Goal: Contribute content

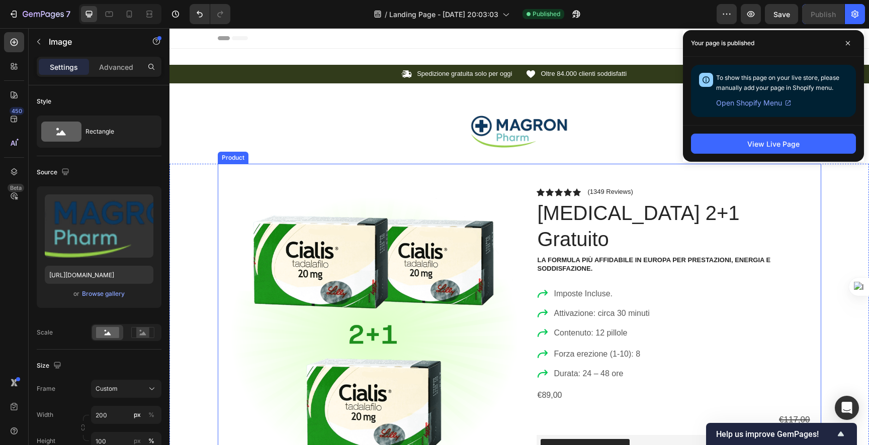
scroll to position [396, 0]
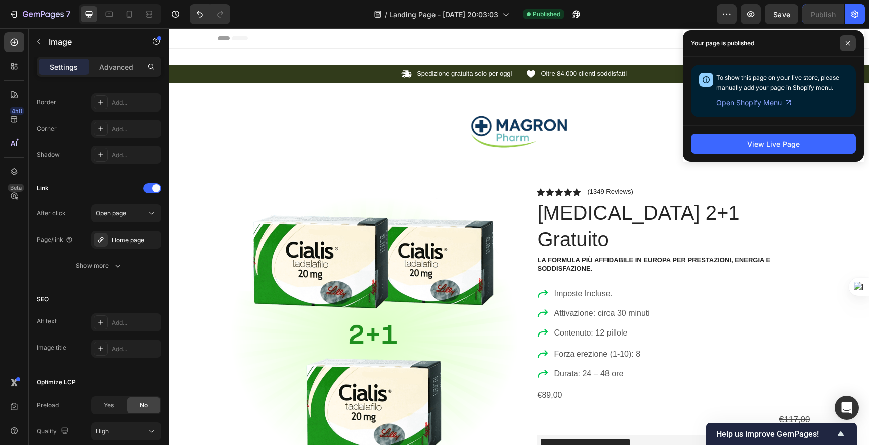
click at [852, 44] on span at bounding box center [848, 43] width 16 height 16
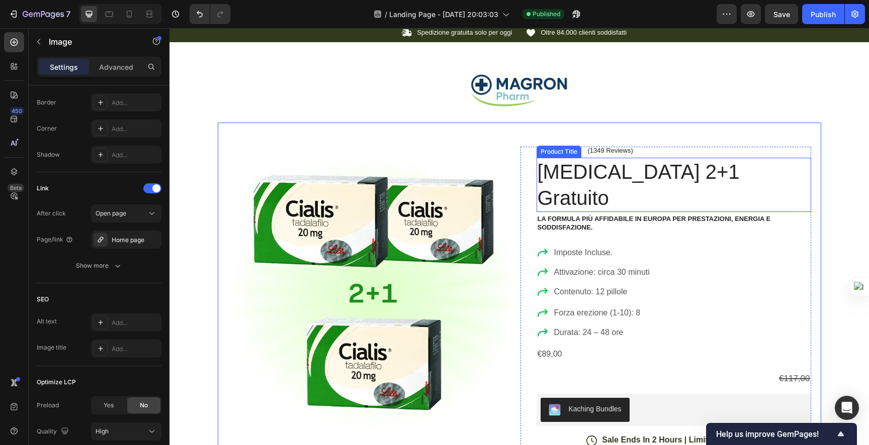
scroll to position [0, 0]
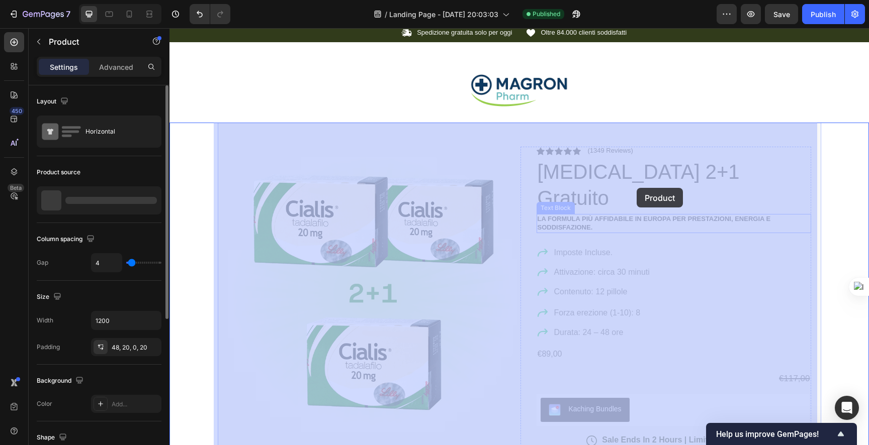
drag, startPoint x: 566, startPoint y: 167, endPoint x: 635, endPoint y: 188, distance: 71.9
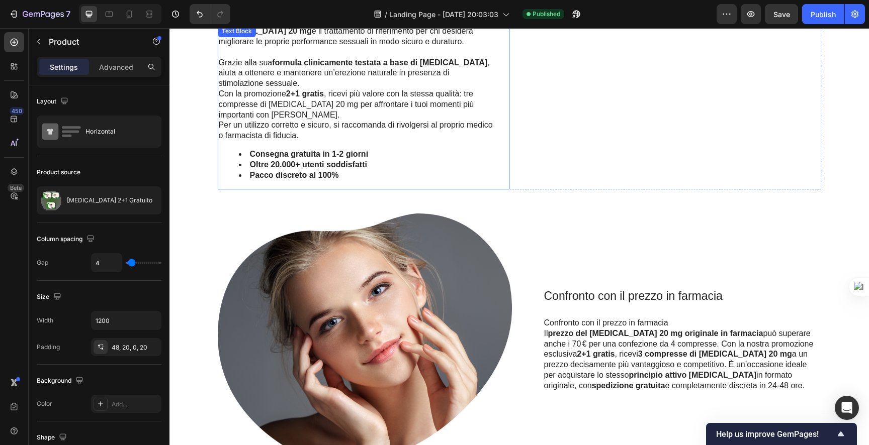
scroll to position [805, 0]
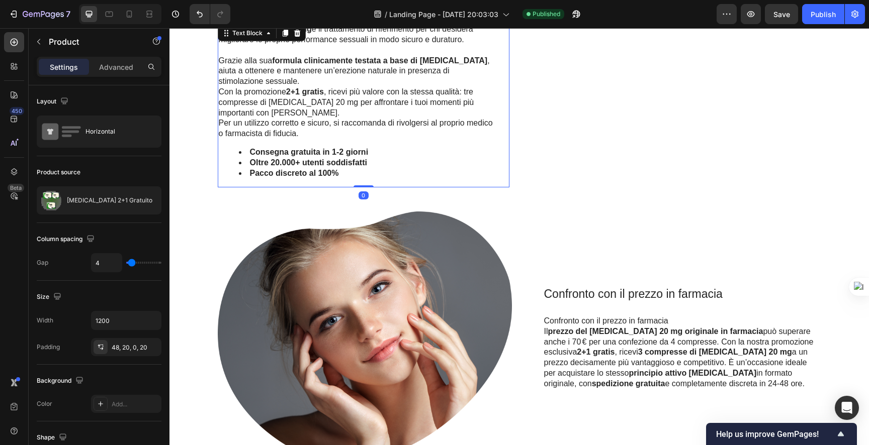
click at [357, 139] on div "[MEDICAL_DATA] 20 mg è il trattamento di riferimento per chi desidera migliorar…" at bounding box center [357, 105] width 278 height 164
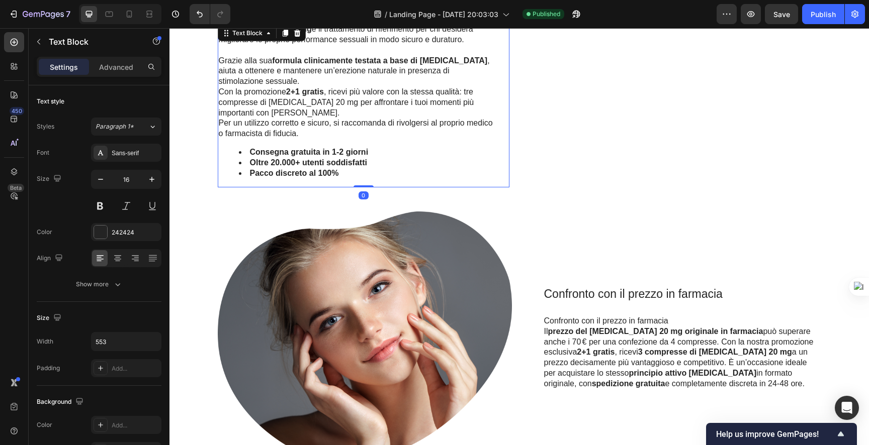
click at [311, 134] on p "Per un utilizzo corretto e sicuro, si raccomanda di rivolgersi al proprio medic…" at bounding box center [357, 128] width 276 height 21
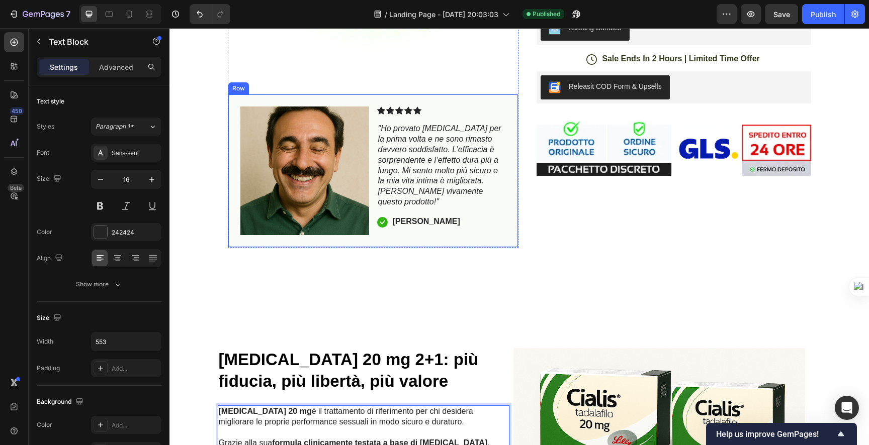
scroll to position [0, 0]
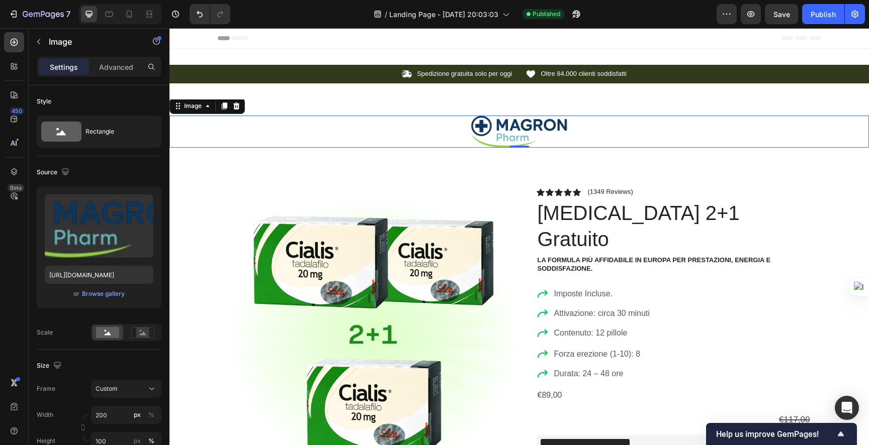
click at [470, 132] on img at bounding box center [519, 132] width 101 height 32
click at [534, 104] on div "Image 0 Section 2" at bounding box center [518, 132] width 699 height 64
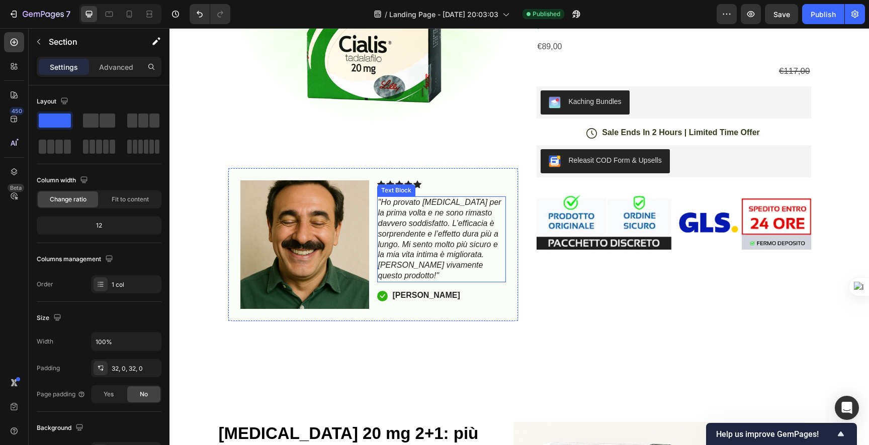
scroll to position [345, 0]
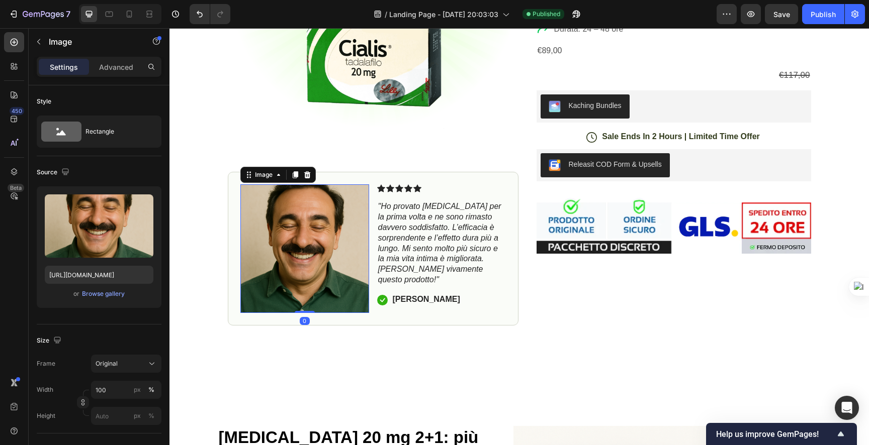
click at [262, 245] on img at bounding box center [304, 249] width 129 height 129
click at [101, 292] on div "Browse gallery" at bounding box center [103, 294] width 43 height 9
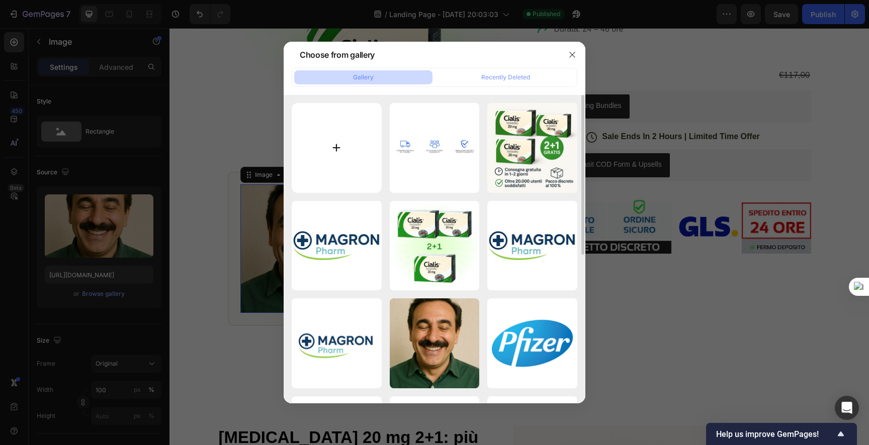
click at [315, 152] on input "file" at bounding box center [337, 148] width 90 height 90
type input "C:\fakepath\ChatGPT Image [DATE], 09_10_53 PM.png"
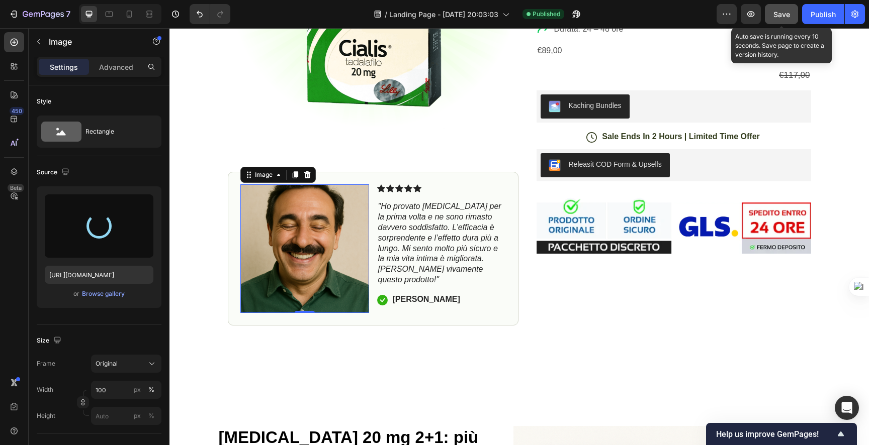
click at [785, 16] on span "Save" at bounding box center [781, 14] width 17 height 9
type input "[URL][DOMAIN_NAME]"
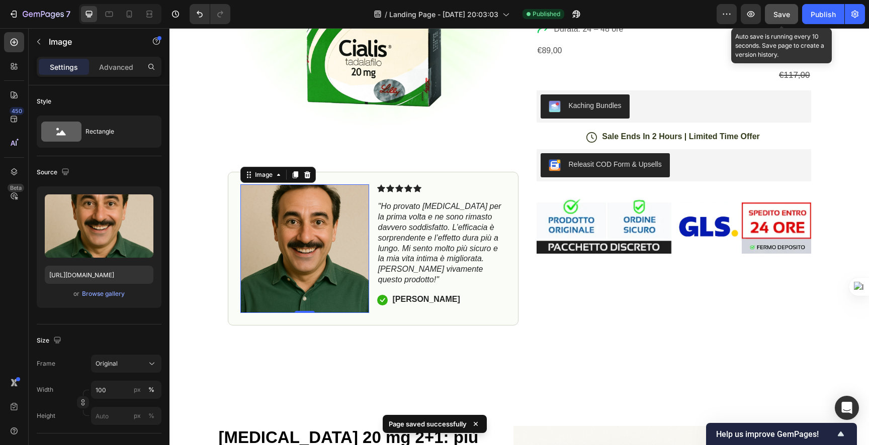
click at [785, 16] on span "Save" at bounding box center [781, 14] width 17 height 9
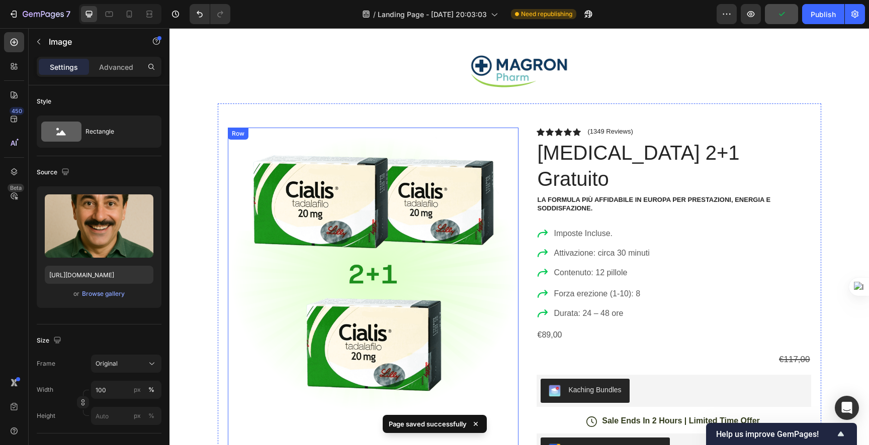
scroll to position [283, 0]
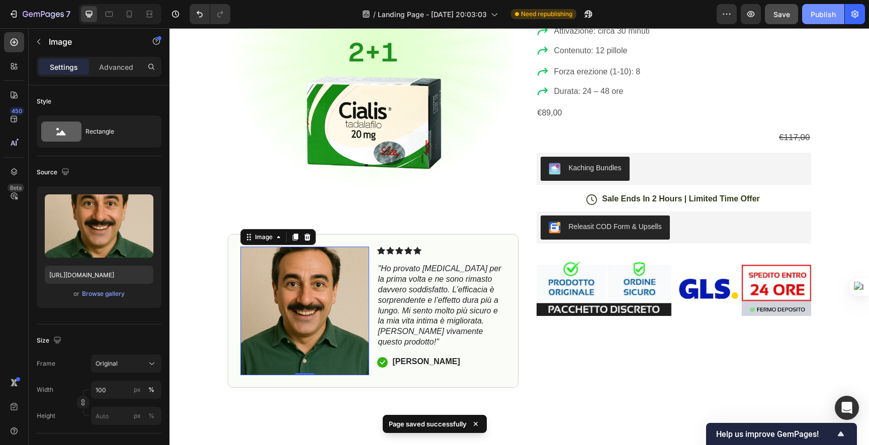
click at [834, 17] on div "Publish" at bounding box center [823, 14] width 25 height 11
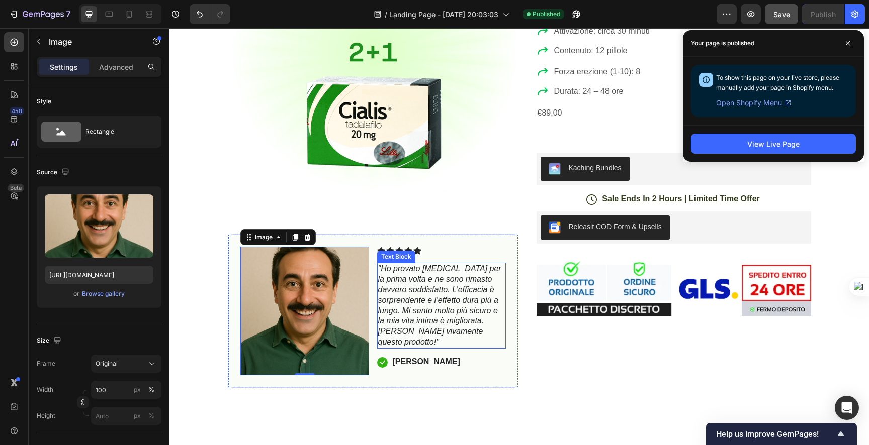
click at [396, 301] on icon ""Ho provato [MEDICAL_DATA] per la prima volta e ne sono rimasto davvero soddisf…" at bounding box center [439, 305] width 123 height 82
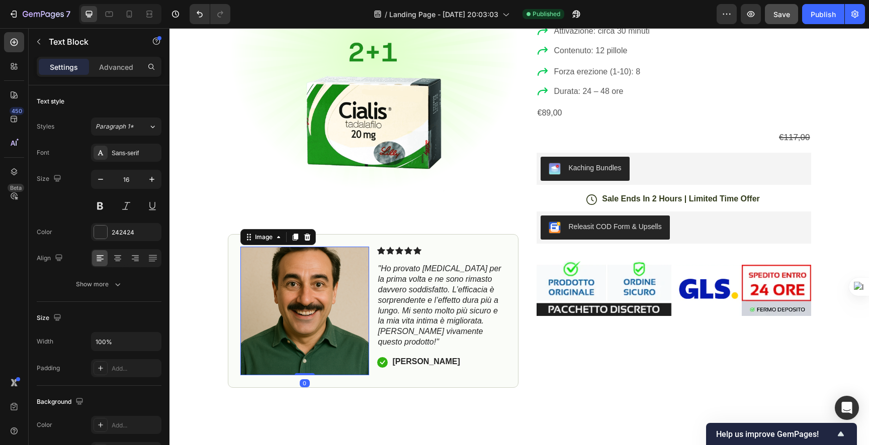
click at [337, 299] on img at bounding box center [304, 311] width 129 height 129
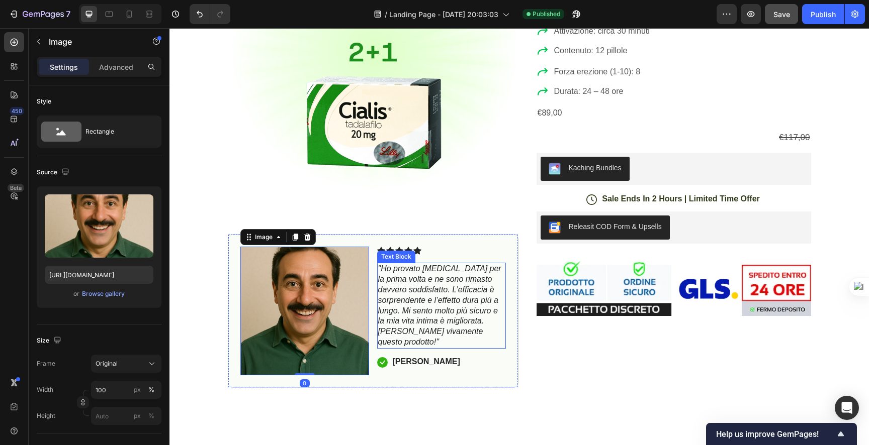
click at [442, 295] on icon ""Ho provato [MEDICAL_DATA] per la prima volta e ne sono rimasto davvero soddisf…" at bounding box center [439, 305] width 123 height 82
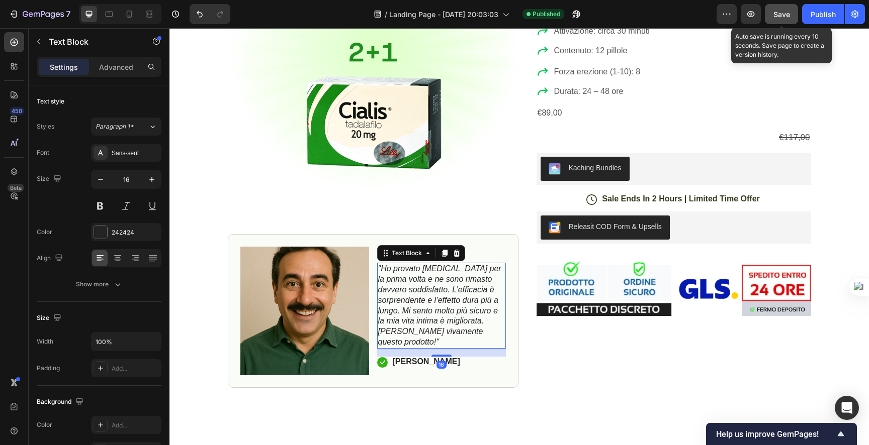
click at [785, 16] on span "Save" at bounding box center [781, 14] width 17 height 9
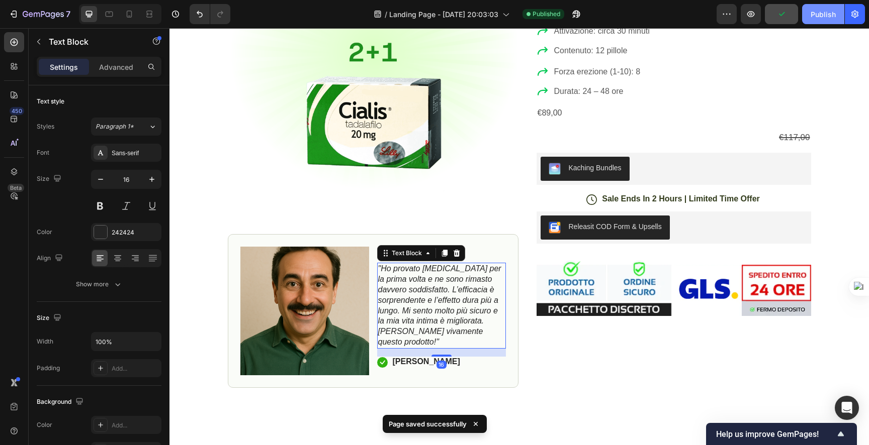
click at [821, 8] on button "Publish" at bounding box center [823, 14] width 42 height 20
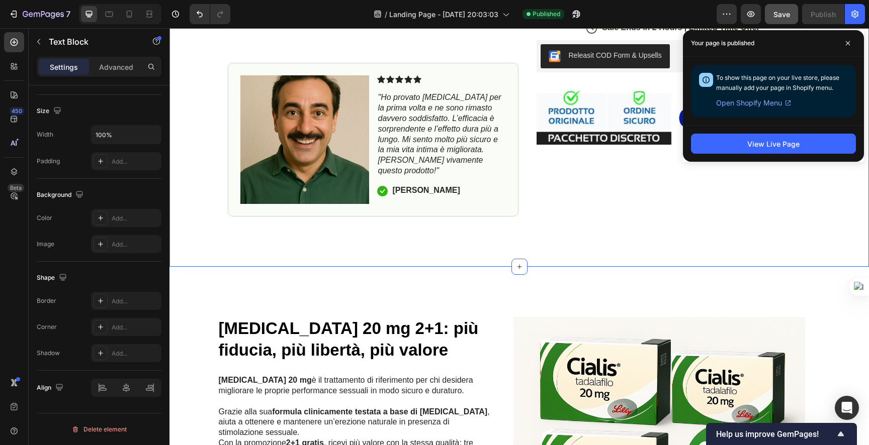
scroll to position [392, 0]
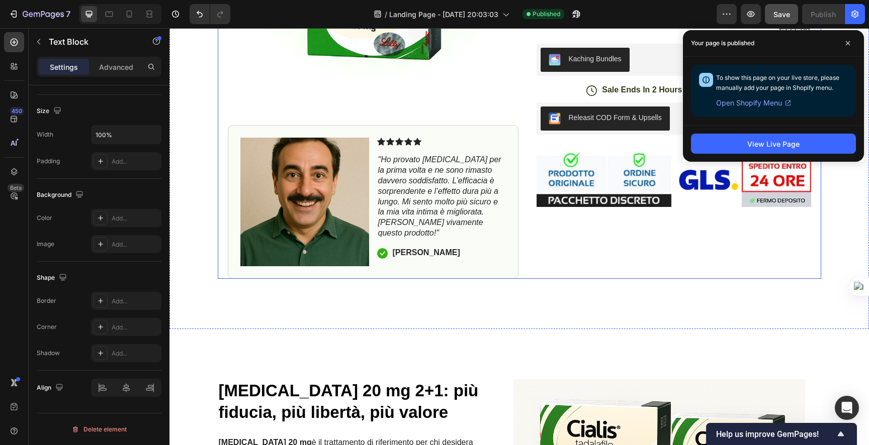
click at [578, 234] on div "Icon Icon Icon Icon Icon Icon List (1349 Reviews) Text Block Row [MEDICAL_DATA]…" at bounding box center [665, 37] width 291 height 483
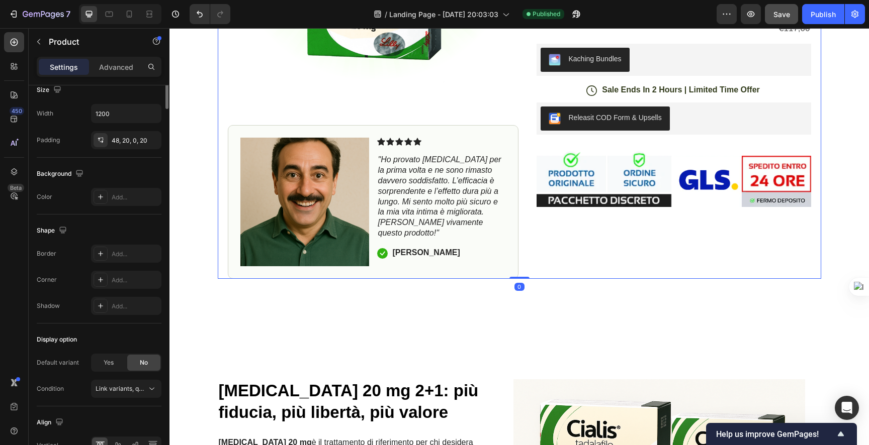
scroll to position [0, 0]
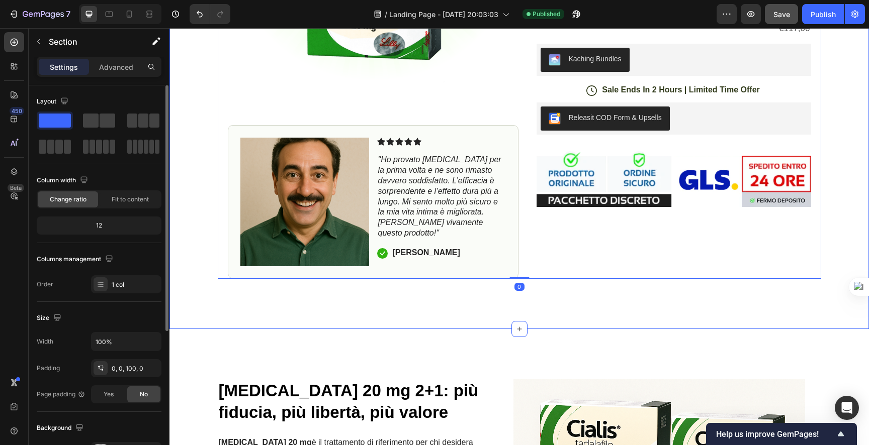
click at [531, 309] on div "Product Images Image Icon Icon Icon Icon Icon Icon List "Ho provato [MEDICAL_DA…" at bounding box center [518, 50] width 699 height 557
click at [520, 328] on div at bounding box center [519, 329] width 16 height 16
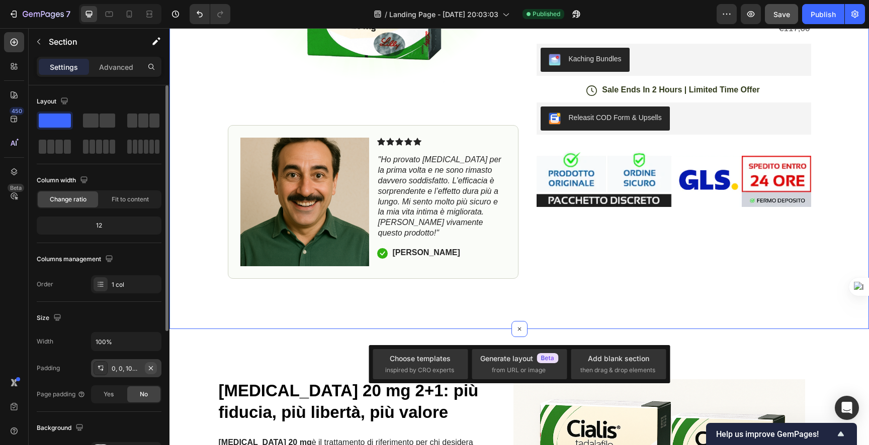
click at [151, 368] on icon "button" at bounding box center [151, 368] width 4 height 4
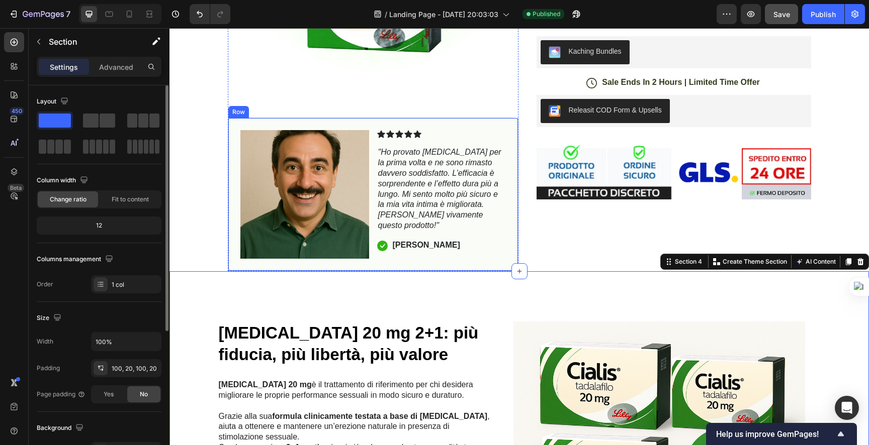
scroll to position [399, 0]
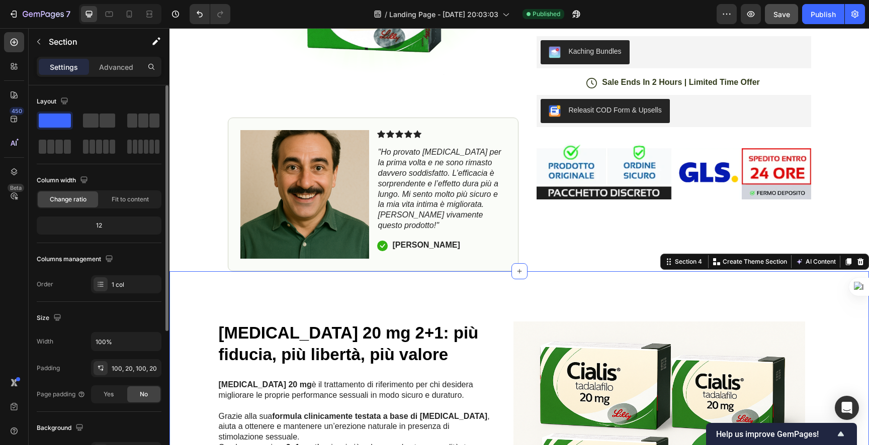
click at [195, 14] on icon "Undo/Redo" at bounding box center [200, 14] width 10 height 10
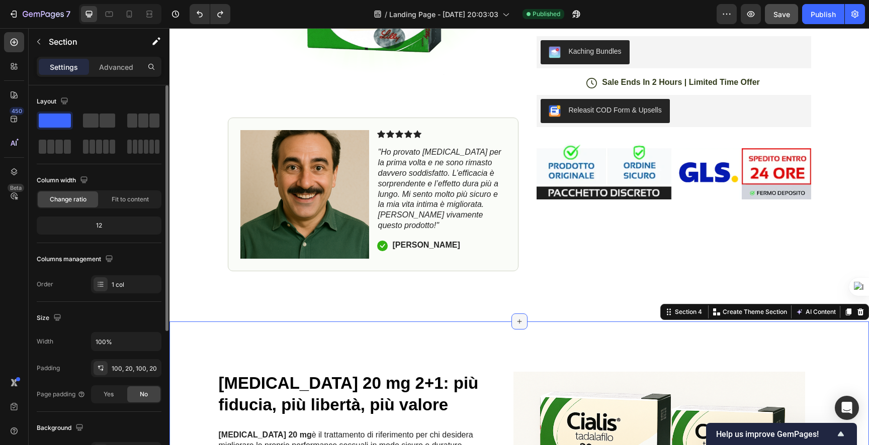
click at [513, 316] on div at bounding box center [519, 322] width 16 height 16
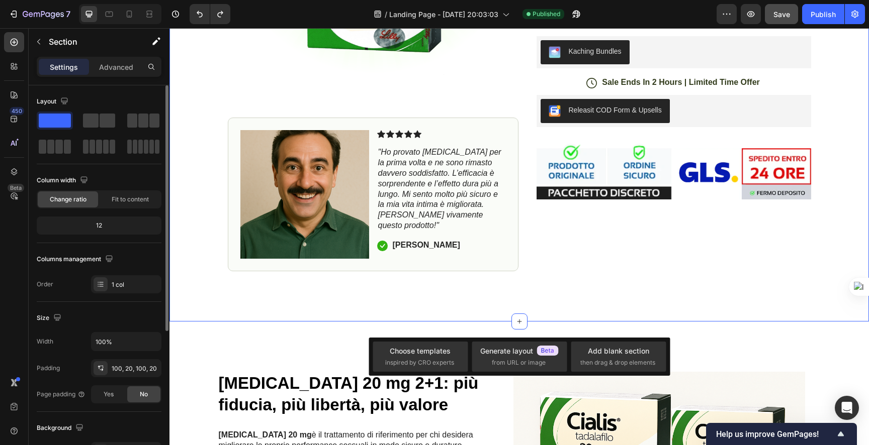
click at [394, 314] on div "Product Images Image Icon Icon Icon Icon Icon Icon List "Ho provato [MEDICAL_DA…" at bounding box center [518, 43] width 699 height 557
click at [120, 288] on div "1 col" at bounding box center [135, 285] width 47 height 9
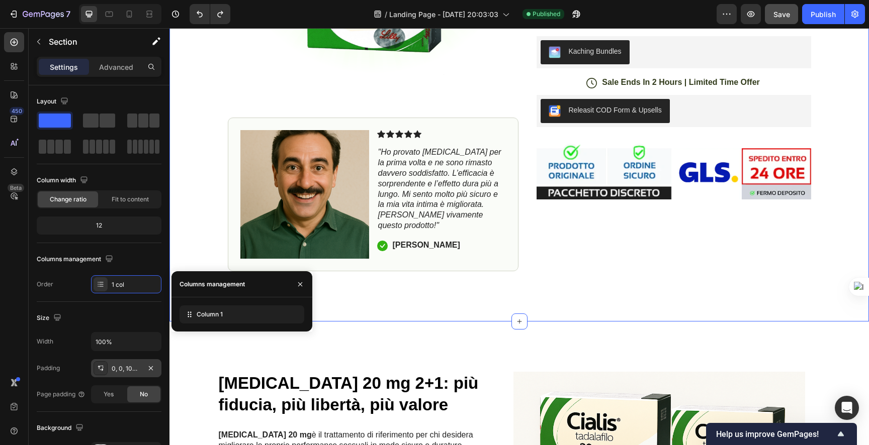
click at [133, 372] on div "0, 0, 100, 0" at bounding box center [126, 369] width 29 height 9
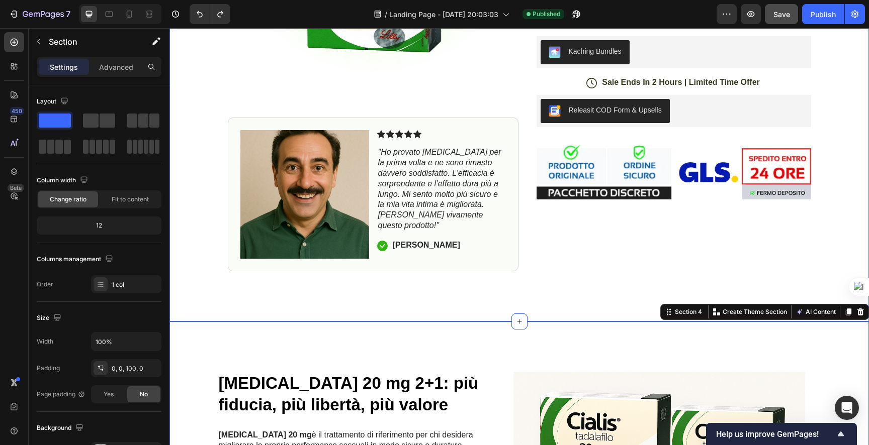
click at [429, 301] on div "Product Images Image Icon Icon Icon Icon Icon Icon List "Ho provato [MEDICAL_DA…" at bounding box center [518, 43] width 699 height 557
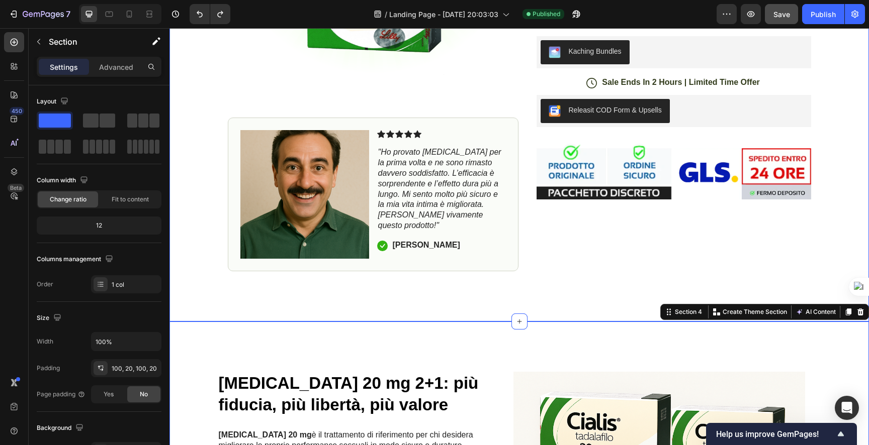
click at [443, 319] on div "Product Images Image Icon Icon Icon Icon Icon Icon List "Ho provato [MEDICAL_DA…" at bounding box center [518, 43] width 699 height 557
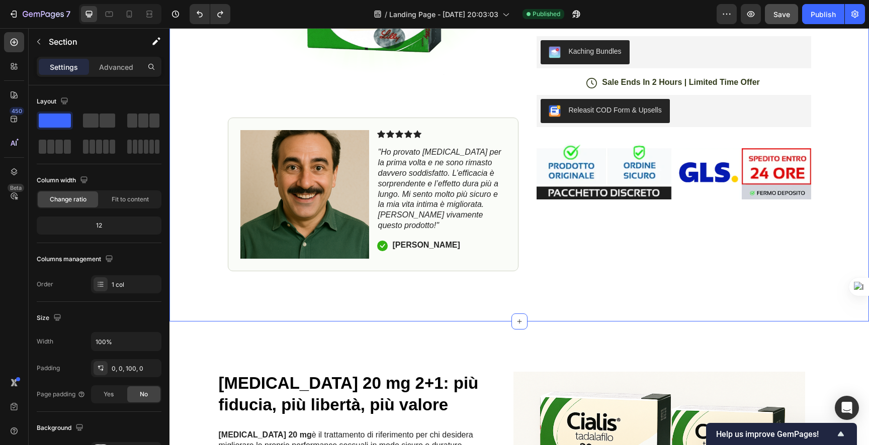
click at [438, 319] on div "Product Images Image Icon Icon Icon Icon Icon Icon List "Ho provato [MEDICAL_DA…" at bounding box center [518, 43] width 699 height 557
click at [102, 373] on div at bounding box center [101, 369] width 14 height 14
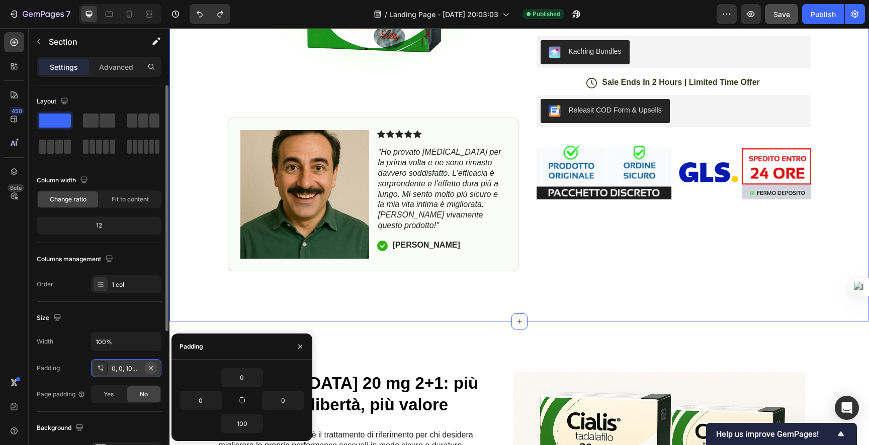
click at [152, 366] on icon "button" at bounding box center [151, 369] width 8 height 8
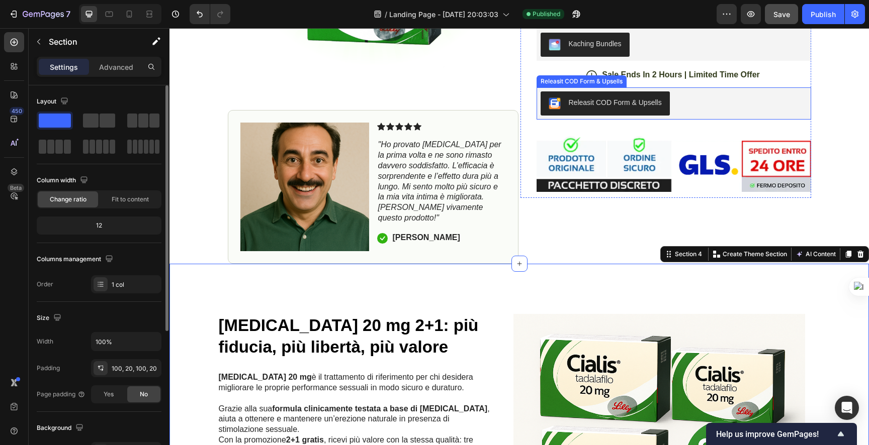
scroll to position [398, 0]
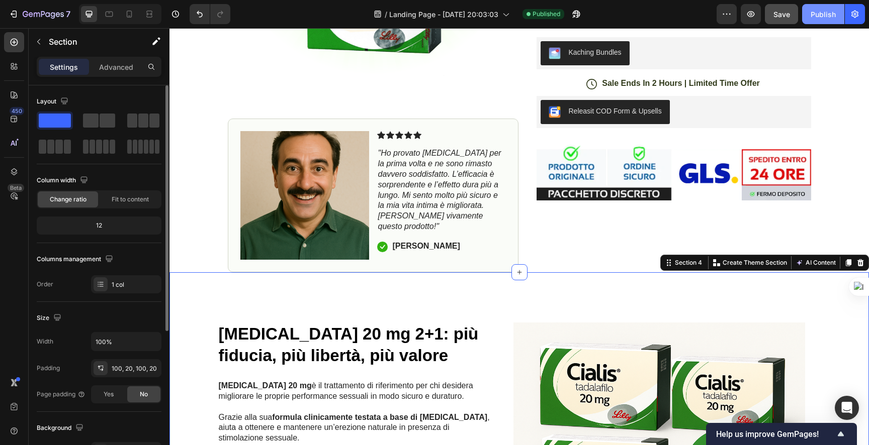
click at [827, 13] on div "Publish" at bounding box center [823, 14] width 25 height 11
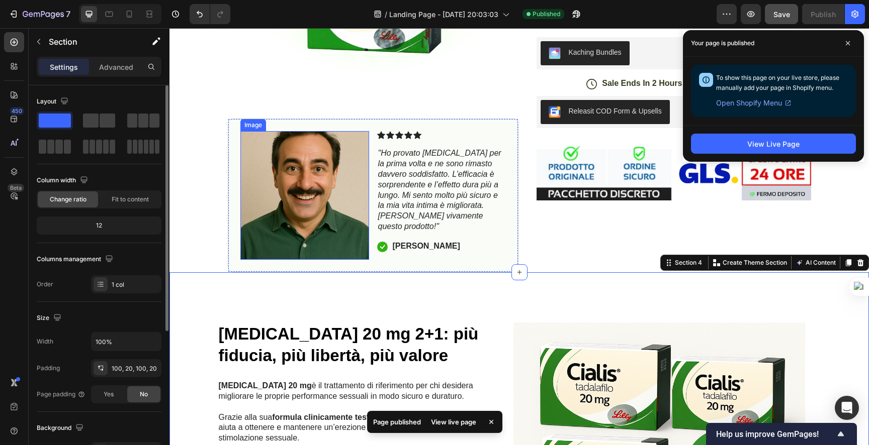
click at [308, 175] on img at bounding box center [304, 195] width 129 height 129
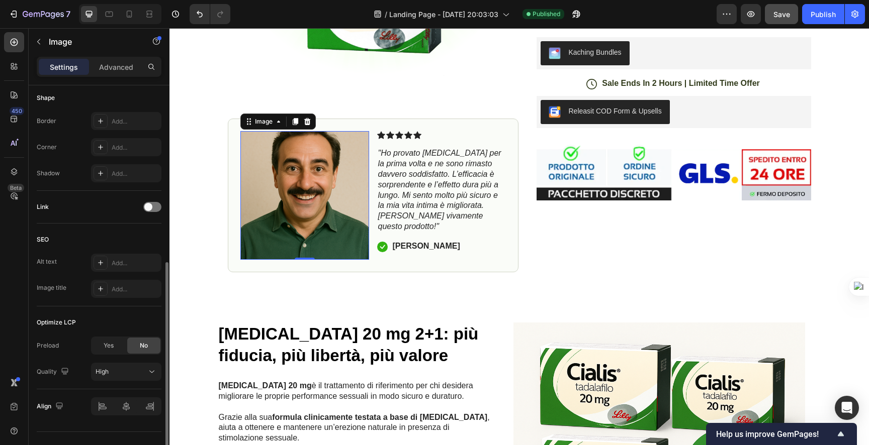
scroll to position [0, 0]
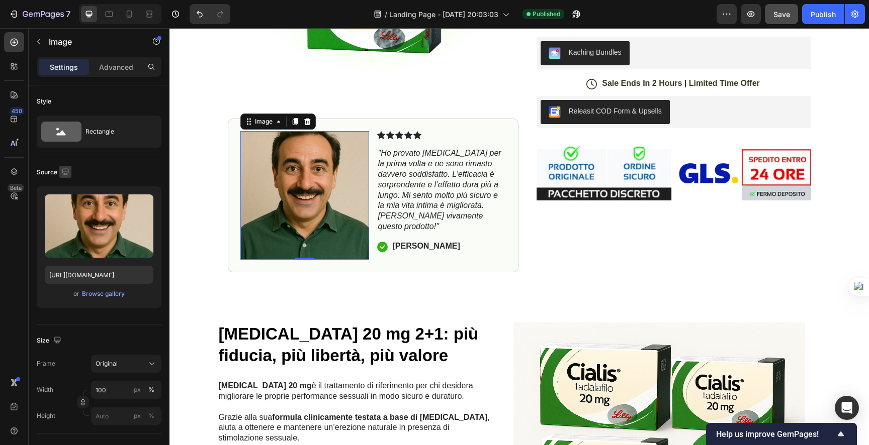
click at [66, 175] on icon "button" at bounding box center [65, 172] width 10 height 10
click at [70, 227] on icon "button" at bounding box center [67, 224] width 10 height 10
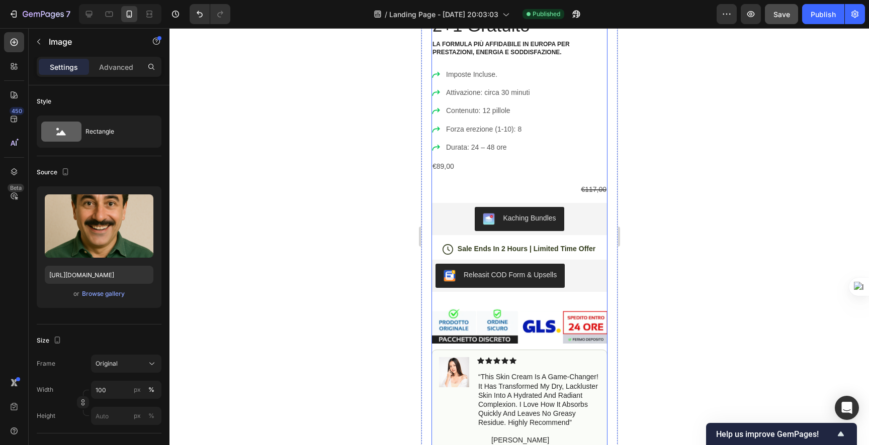
scroll to position [474, 0]
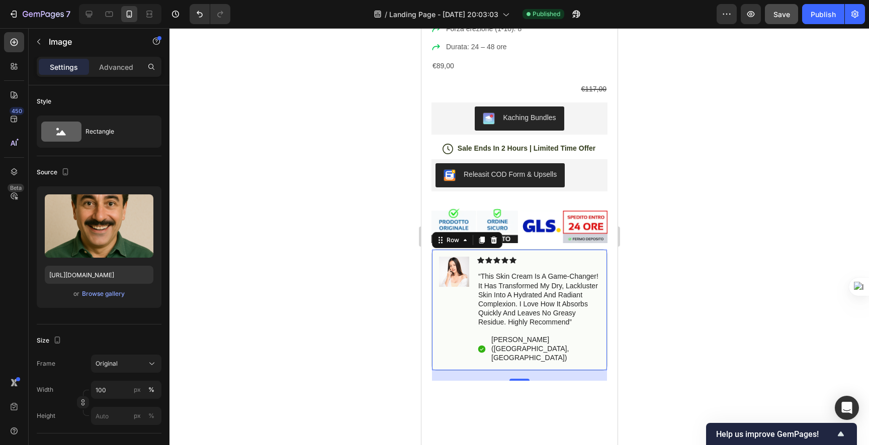
click at [501, 257] on div "Icon Icon Icon Icon Icon Icon List “this skin cream is a game-changer! it has t…" at bounding box center [538, 310] width 123 height 107
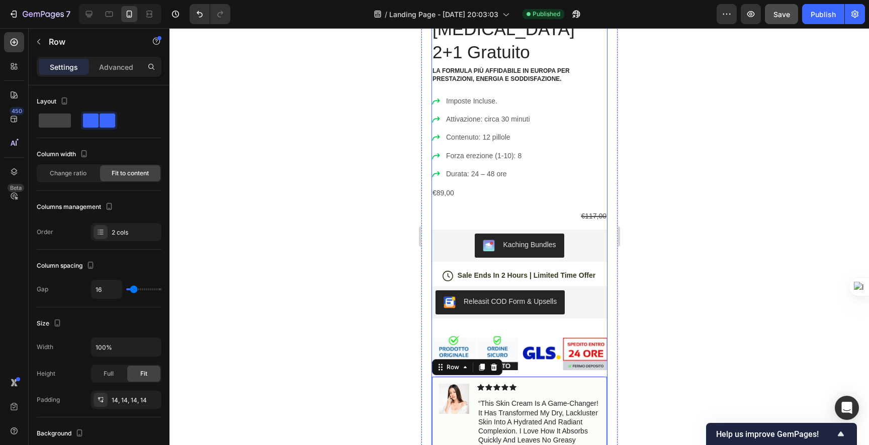
scroll to position [451, 0]
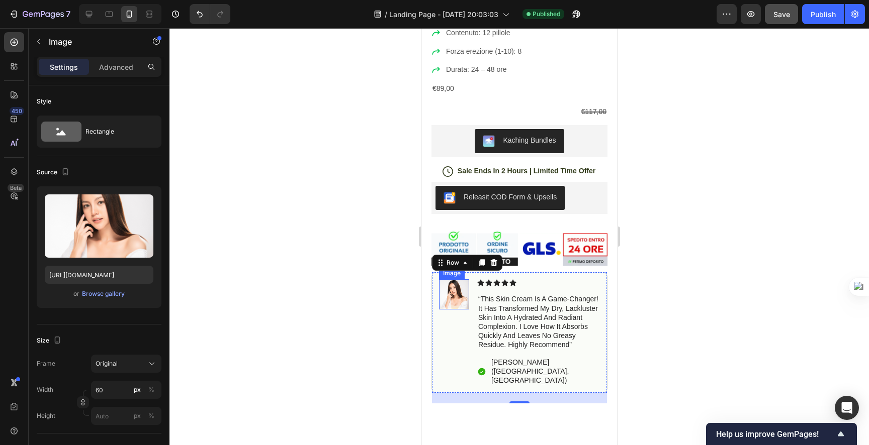
click at [450, 280] on img at bounding box center [453, 295] width 30 height 30
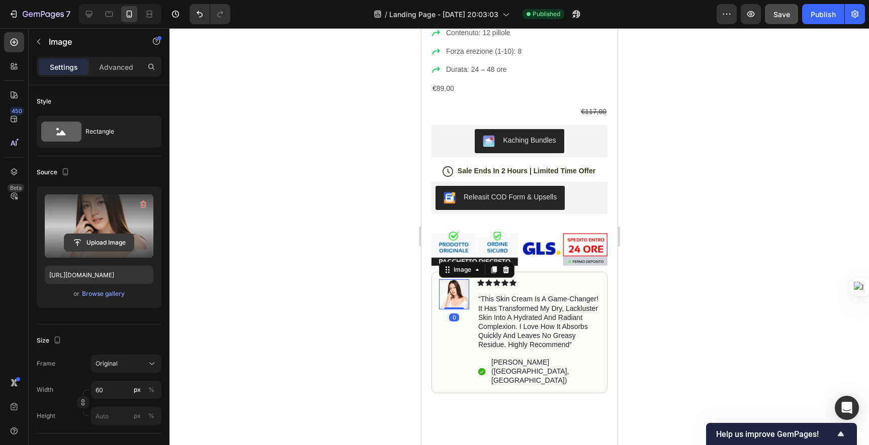
click at [93, 238] on input "file" at bounding box center [98, 242] width 69 height 17
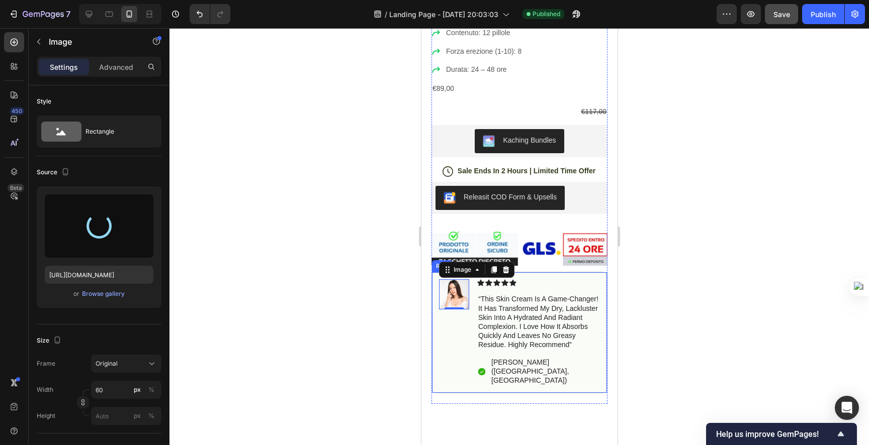
click at [483, 295] on p "“this skin cream is a game-changer! it has transformed my dry, lackluster skin …" at bounding box center [538, 322] width 121 height 55
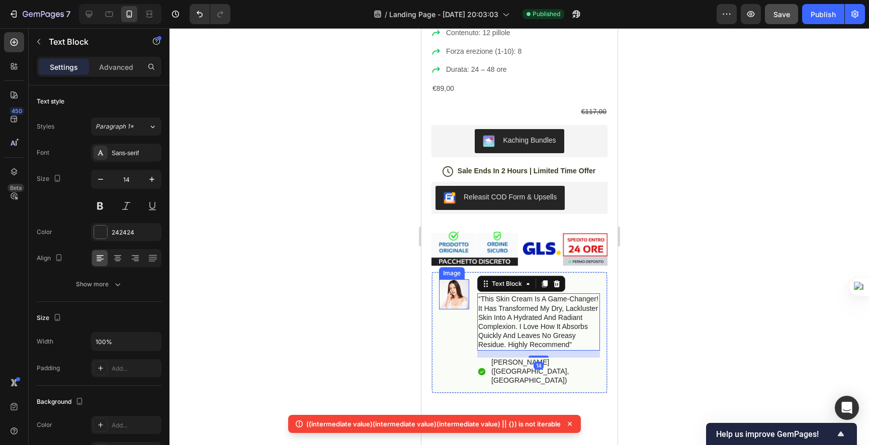
click at [447, 280] on img at bounding box center [453, 295] width 30 height 30
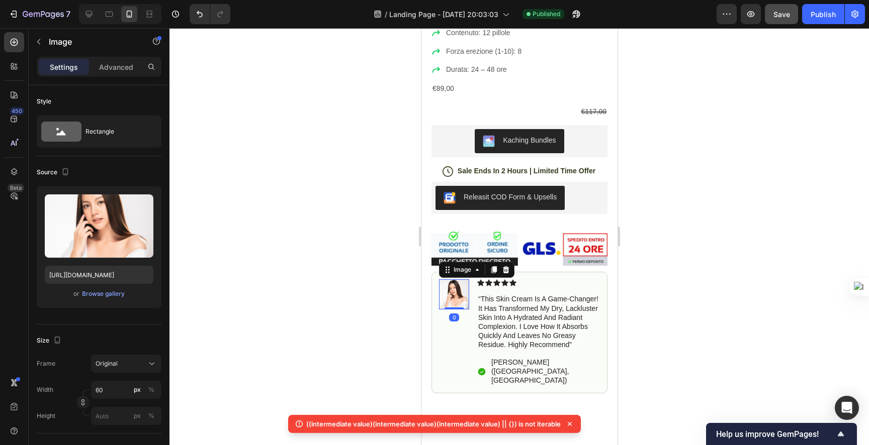
click at [447, 280] on img at bounding box center [453, 295] width 30 height 30
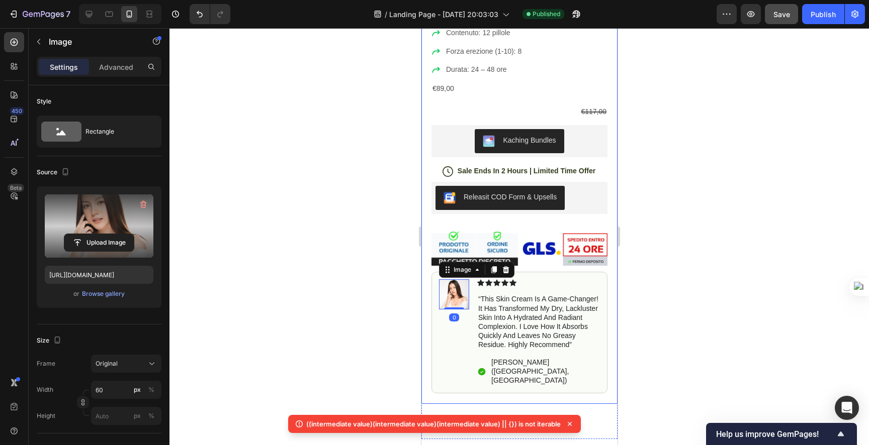
click at [110, 232] on label at bounding box center [99, 226] width 109 height 63
click at [110, 234] on input "file" at bounding box center [98, 242] width 69 height 17
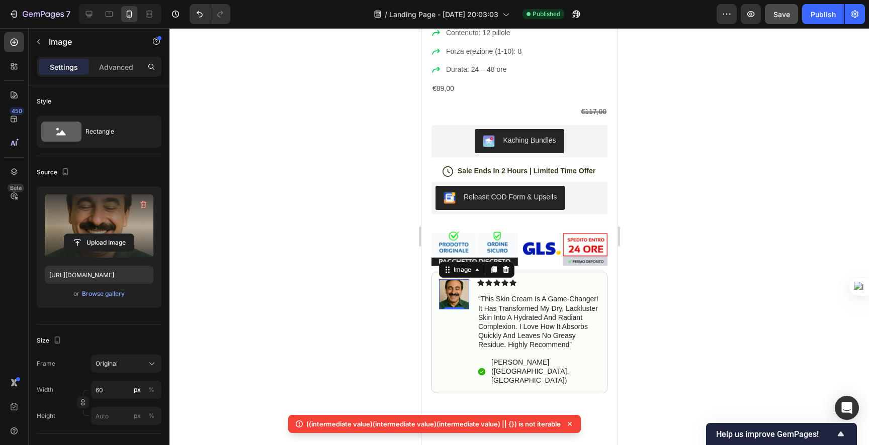
click at [452, 280] on img at bounding box center [453, 295] width 30 height 30
click at [107, 292] on div "Browse gallery" at bounding box center [103, 294] width 43 height 9
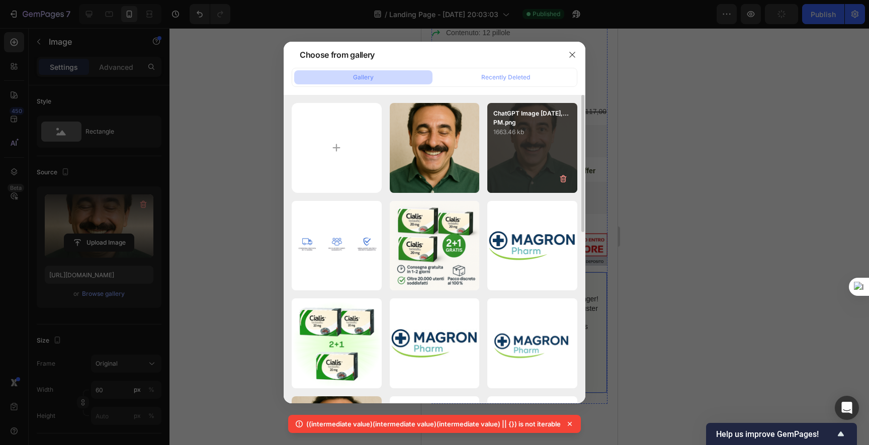
click at [514, 149] on div "ChatGPT Image [DATE],...PM.png 1663.46 kb" at bounding box center [532, 148] width 90 height 90
type input "[URL][DOMAIN_NAME]"
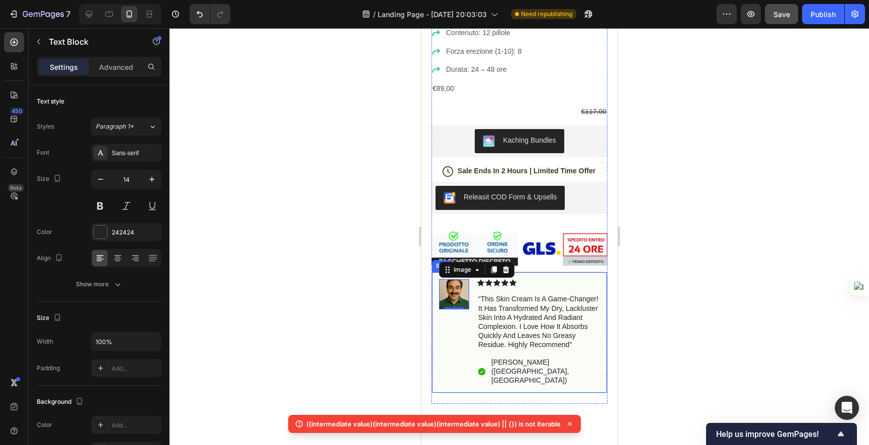
click at [497, 297] on p "“this skin cream is a game-changer! it has transformed my dry, lackluster skin …" at bounding box center [538, 322] width 121 height 55
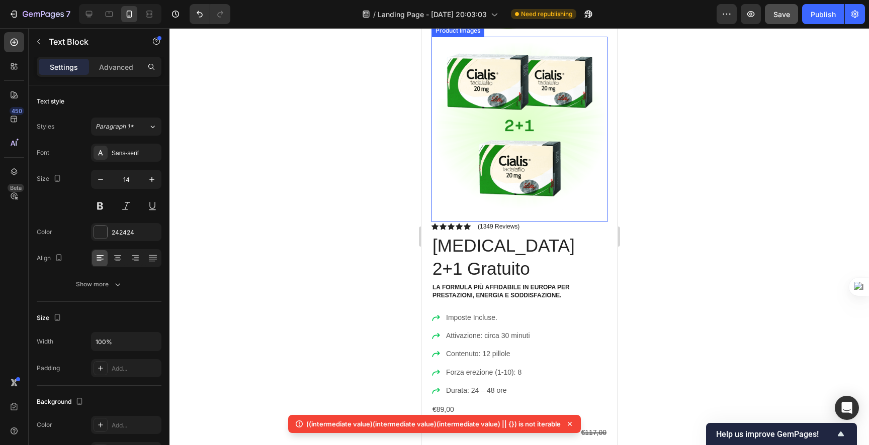
scroll to position [0, 0]
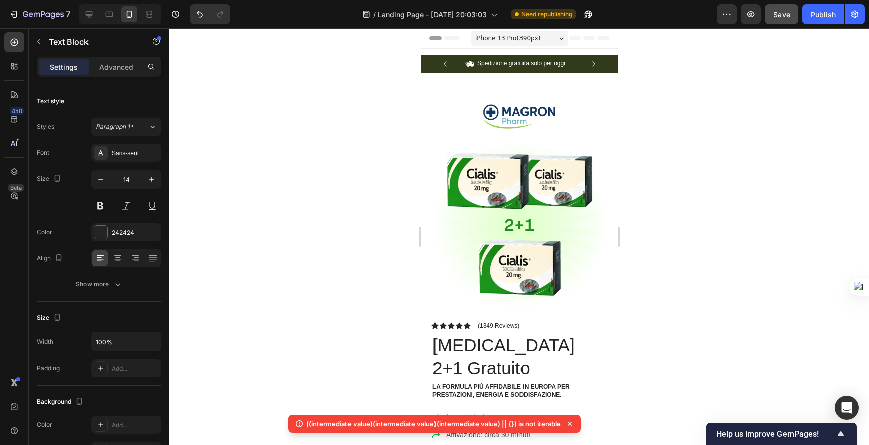
click at [508, 43] on div "iPhone 13 Pro ( 390 px)" at bounding box center [519, 38] width 98 height 15
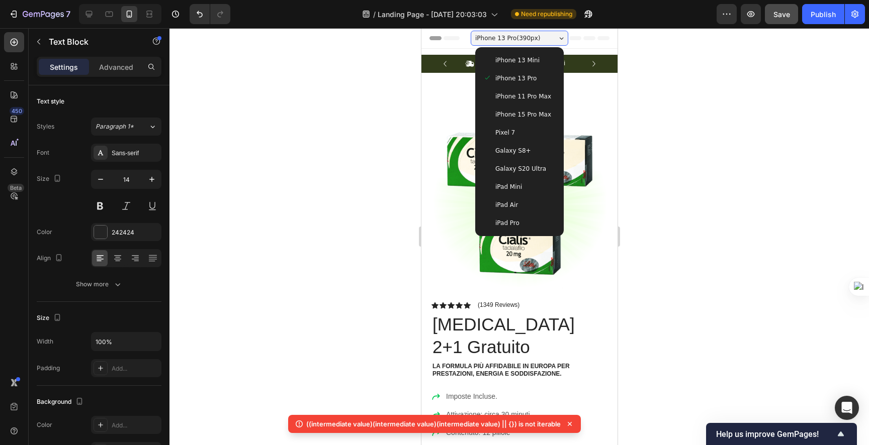
click at [517, 131] on div "Pixel 7" at bounding box center [519, 133] width 72 height 10
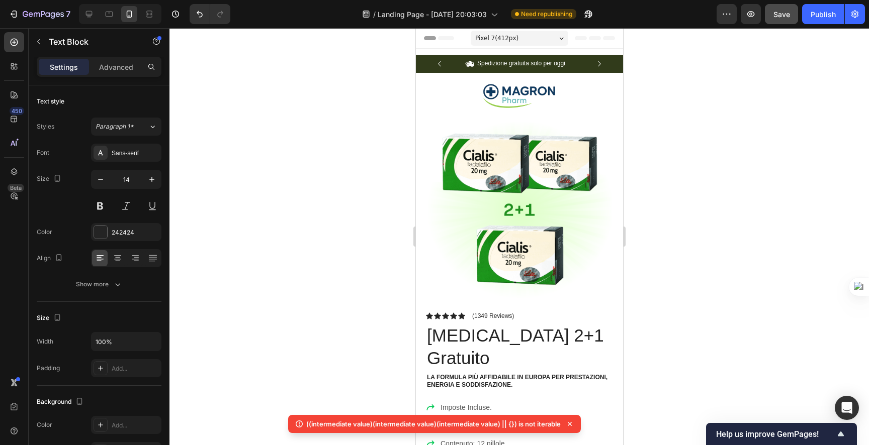
click at [517, 36] on div "Pixel 7 ( 412 px)" at bounding box center [519, 38] width 98 height 15
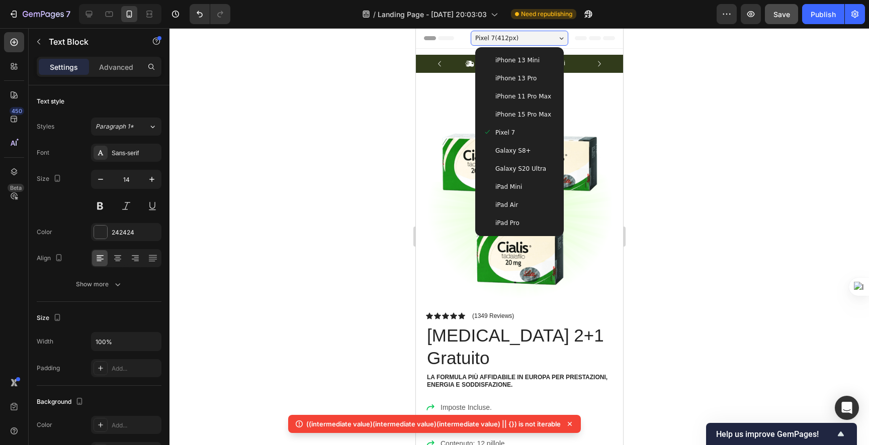
click at [504, 224] on span "iPad Pro" at bounding box center [507, 223] width 24 height 10
type input "16"
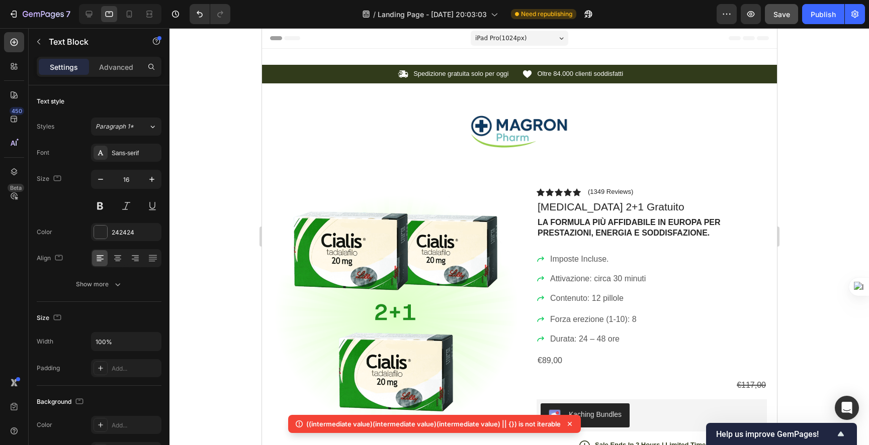
click at [499, 44] on div "iPad Pro ( 1024 px)" at bounding box center [519, 38] width 98 height 15
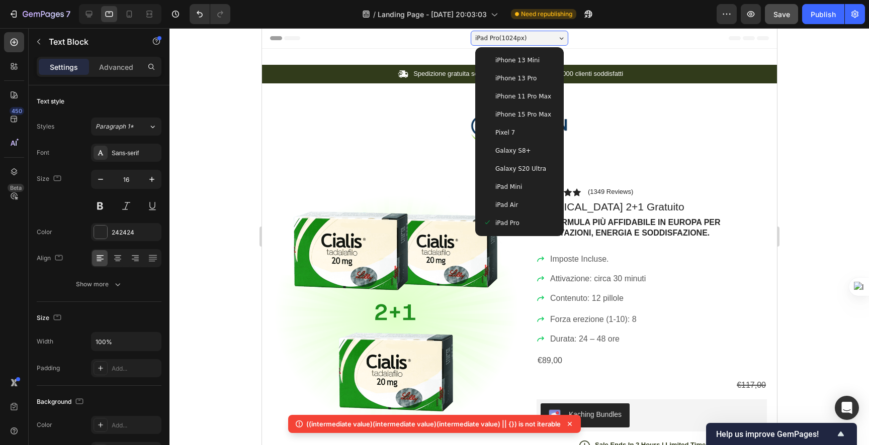
click at [504, 208] on span "iPad Air" at bounding box center [506, 205] width 23 height 10
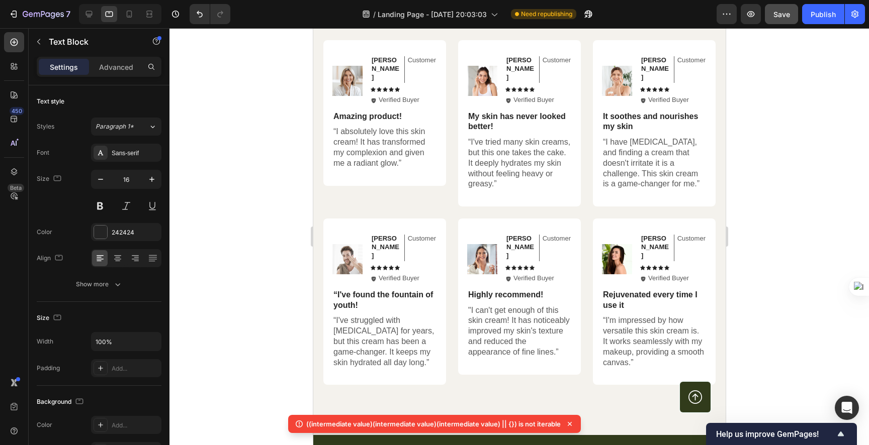
scroll to position [2732, 0]
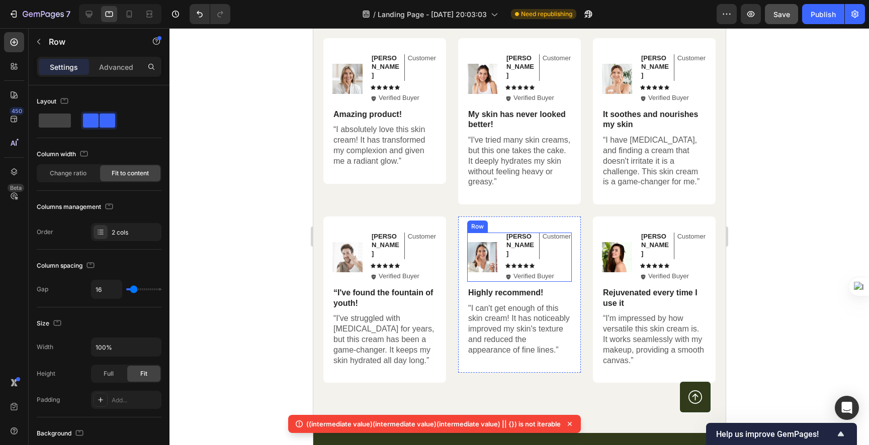
click at [500, 233] on div "Image [PERSON_NAME] Text Block Customer Text Block Row Icon Icon Icon Icon Icon…" at bounding box center [519, 257] width 105 height 49
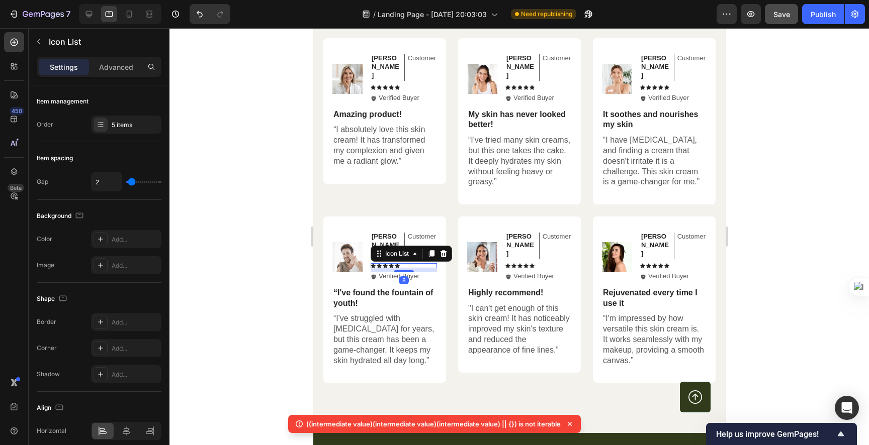
click at [401, 263] on div "Icon Icon Icon Icon Icon Icon List 8" at bounding box center [403, 265] width 66 height 5
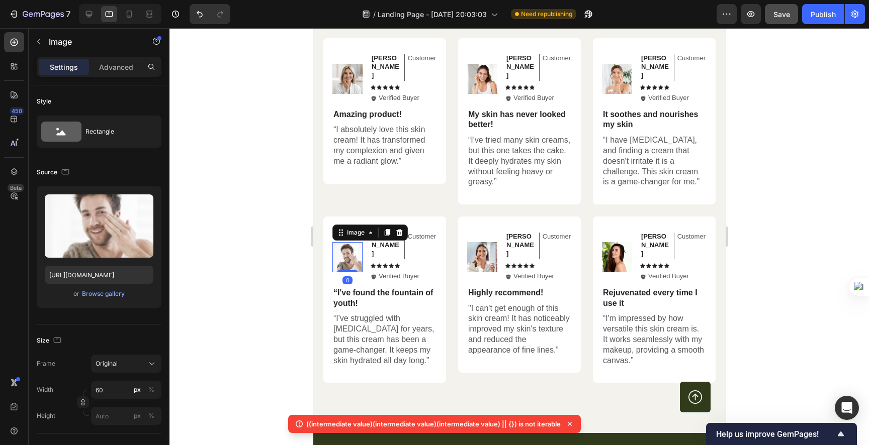
click at [357, 242] on img at bounding box center [347, 257] width 30 height 30
click at [389, 288] on p "“I've found the fountain of youth!" at bounding box center [384, 298] width 103 height 21
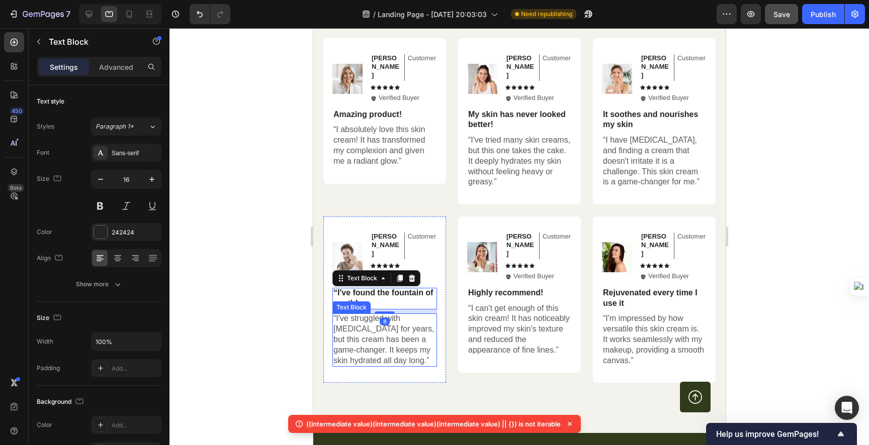
click at [397, 314] on p "“I've struggled with [MEDICAL_DATA] for years, but this cream has been a game-c…" at bounding box center [384, 340] width 103 height 52
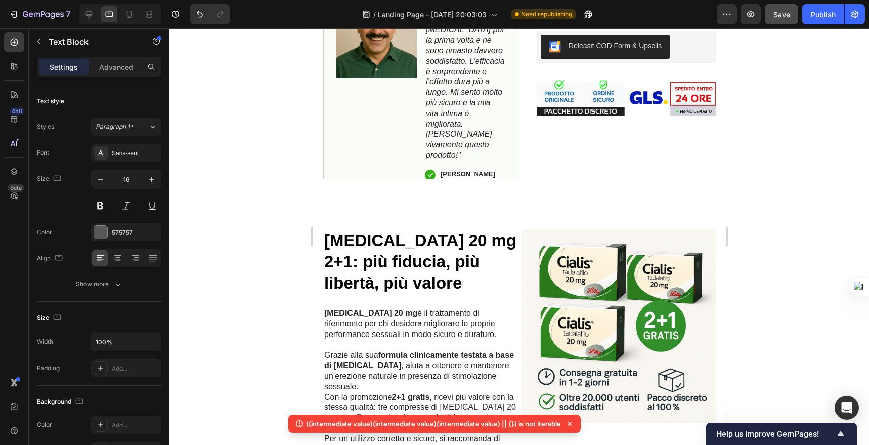
scroll to position [0, 0]
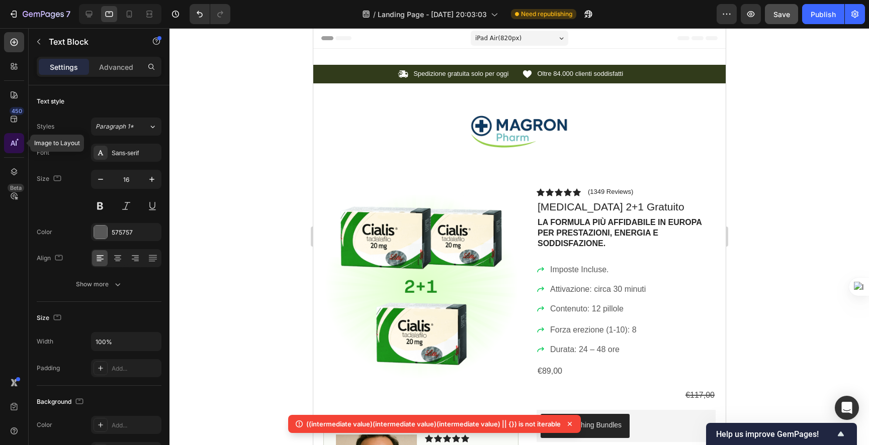
click at [18, 147] on icon at bounding box center [14, 143] width 10 height 10
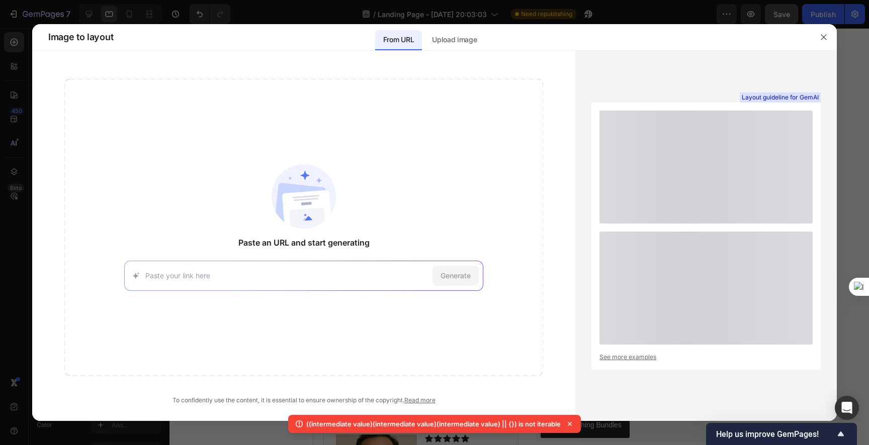
click at [334, 265] on div "Generate" at bounding box center [303, 276] width 359 height 30
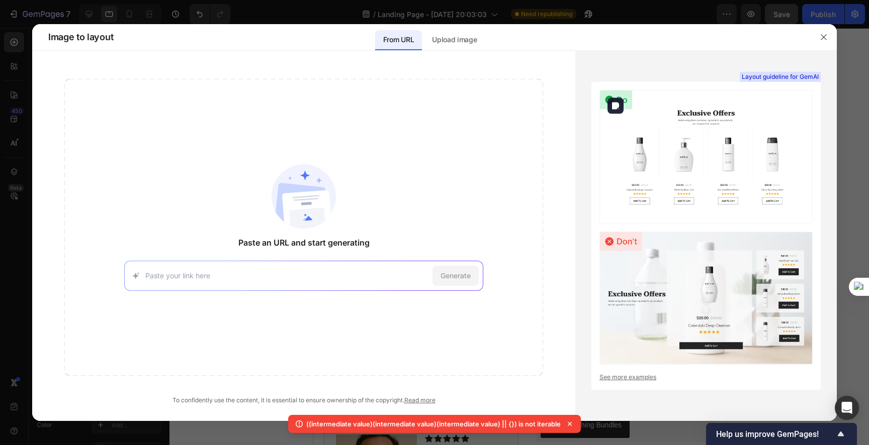
click at [675, 154] on img at bounding box center [705, 157] width 213 height 134
click at [683, 274] on img at bounding box center [705, 299] width 213 height 134
click at [691, 161] on img at bounding box center [705, 157] width 213 height 134
click at [715, 99] on img at bounding box center [705, 157] width 213 height 134
click at [464, 43] on p "Upload image" at bounding box center [454, 40] width 45 height 12
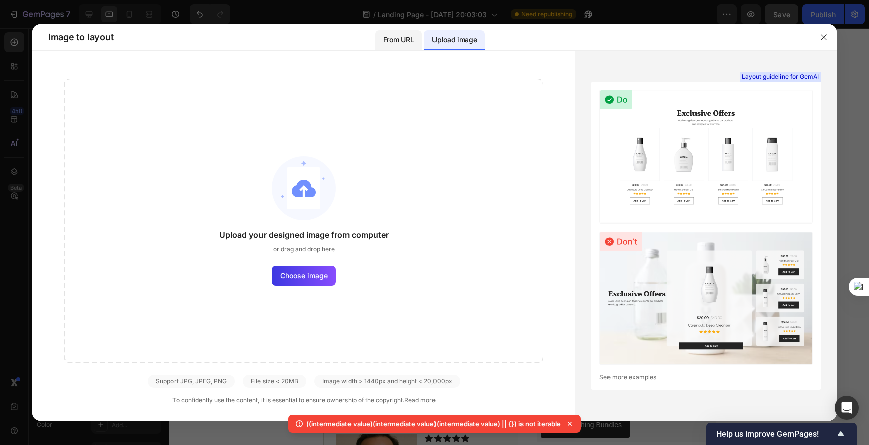
click at [405, 43] on p "From URL" at bounding box center [398, 40] width 31 height 12
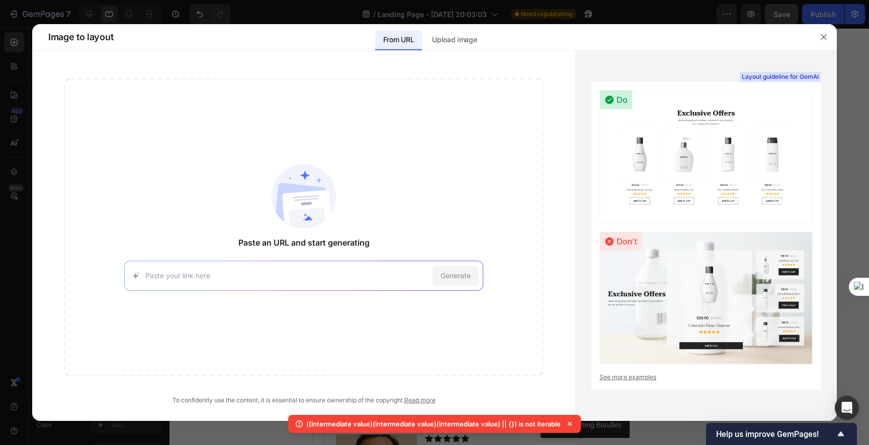
click at [392, 263] on div "Generate" at bounding box center [303, 276] width 359 height 30
click at [331, 264] on div "Generate" at bounding box center [303, 276] width 359 height 30
click at [315, 275] on input at bounding box center [286, 276] width 283 height 11
click at [820, 36] on icon "button" at bounding box center [824, 37] width 8 height 8
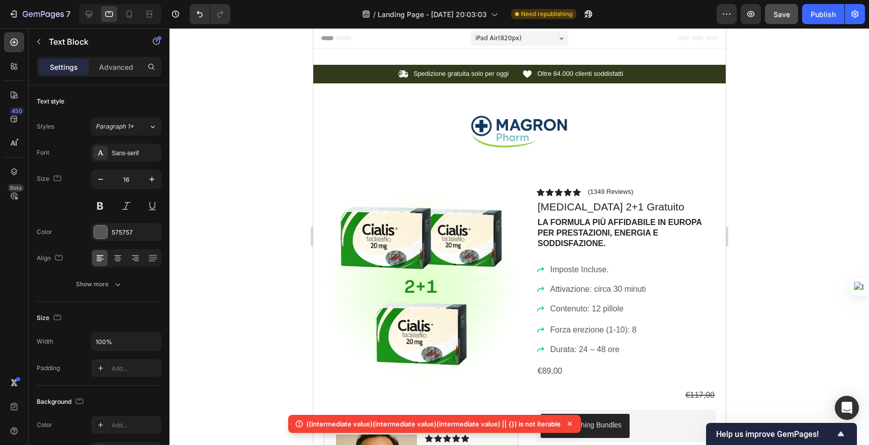
click at [501, 34] on span "iPad Air ( 820 px)" at bounding box center [498, 38] width 46 height 10
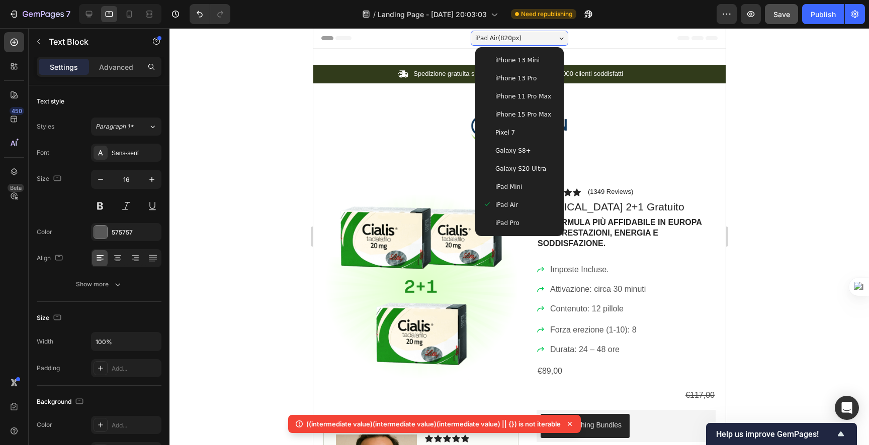
click at [511, 76] on span "iPhone 13 Pro" at bounding box center [515, 78] width 41 height 10
type input "14"
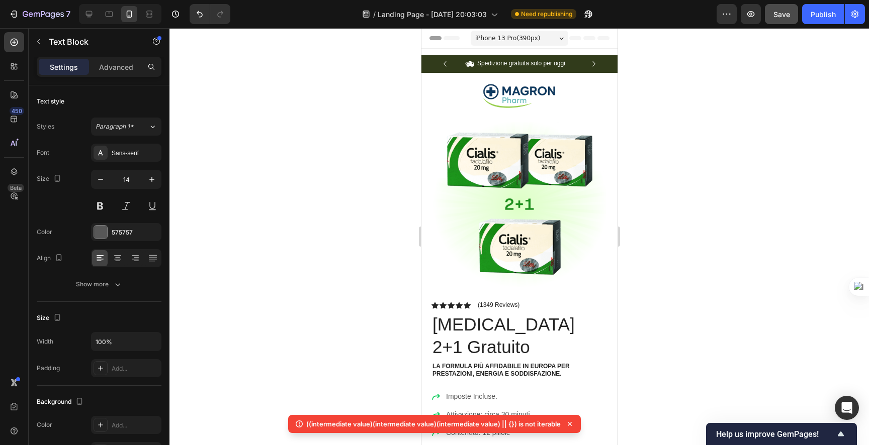
drag, startPoint x: 327, startPoint y: 129, endPoint x: 634, endPoint y: 199, distance: 314.6
click at [634, 199] on div at bounding box center [518, 236] width 699 height 417
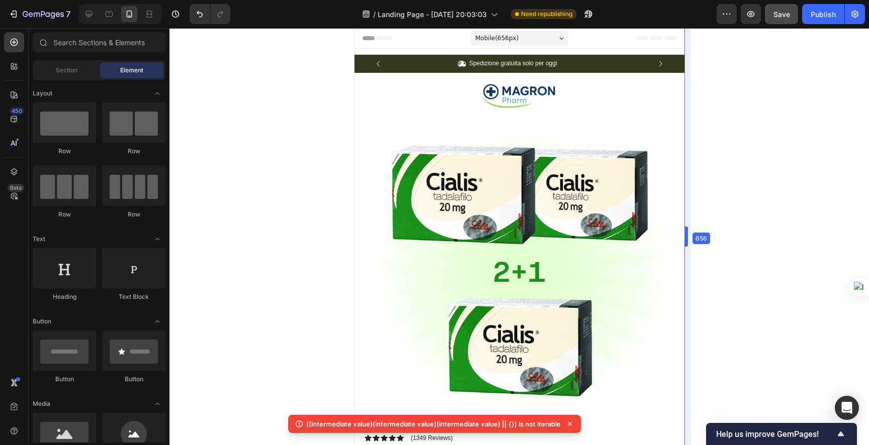
drag, startPoint x: 617, startPoint y: 237, endPoint x: 687, endPoint y: 227, distance: 70.1
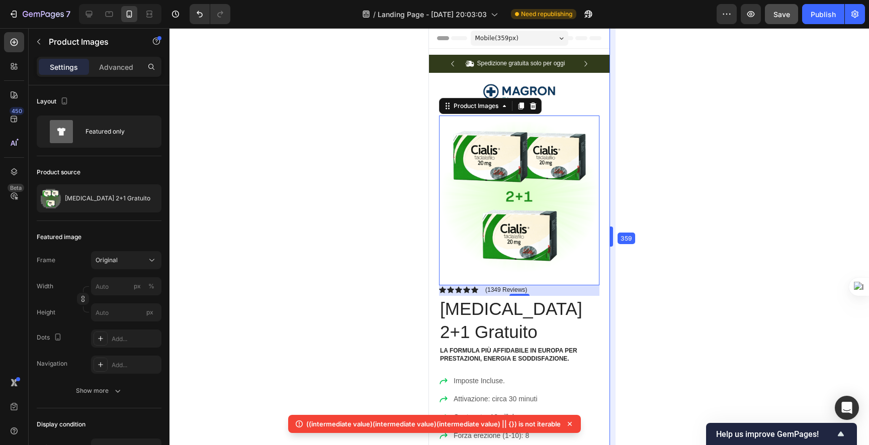
drag, startPoint x: 687, startPoint y: 232, endPoint x: 534, endPoint y: 220, distance: 153.3
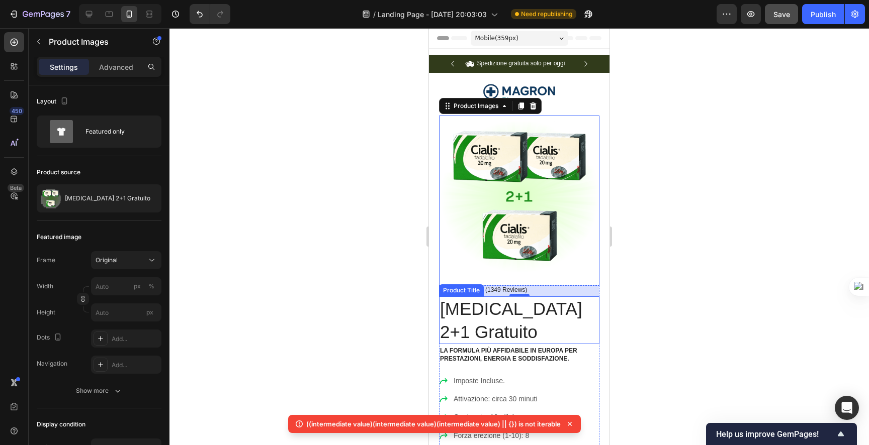
scroll to position [2, 0]
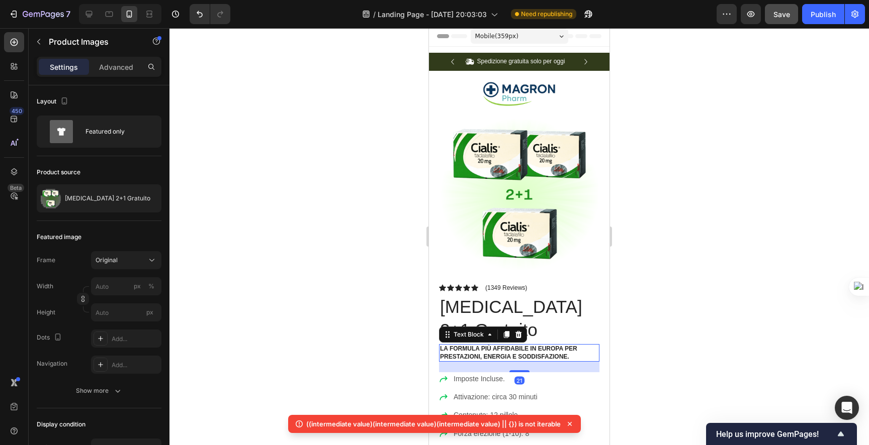
click at [512, 345] on p "La formula più affidabile in Europa per prestazioni, energia e soddisfazione." at bounding box center [519, 353] width 158 height 16
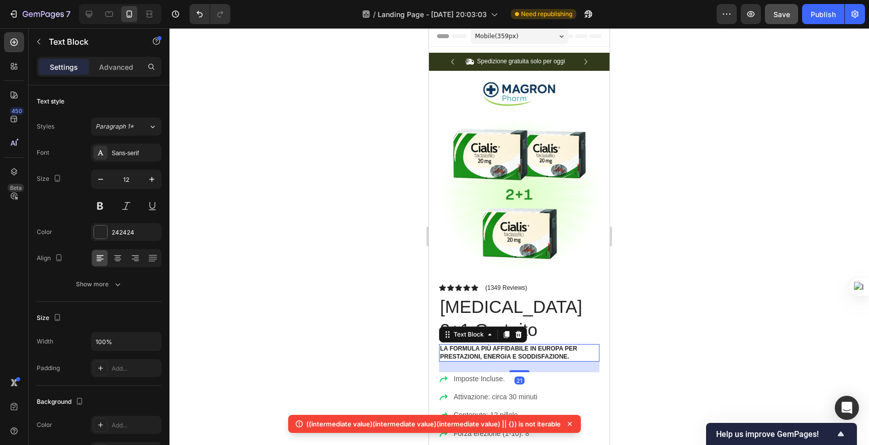
click at [698, 231] on div at bounding box center [518, 236] width 699 height 417
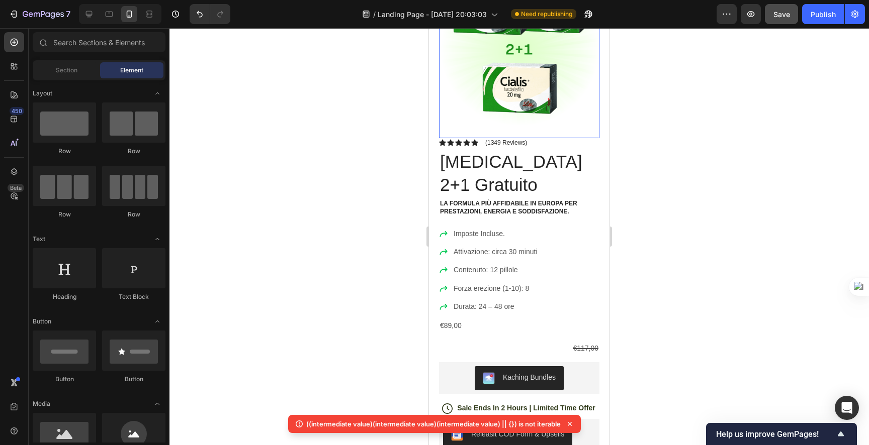
scroll to position [0, 0]
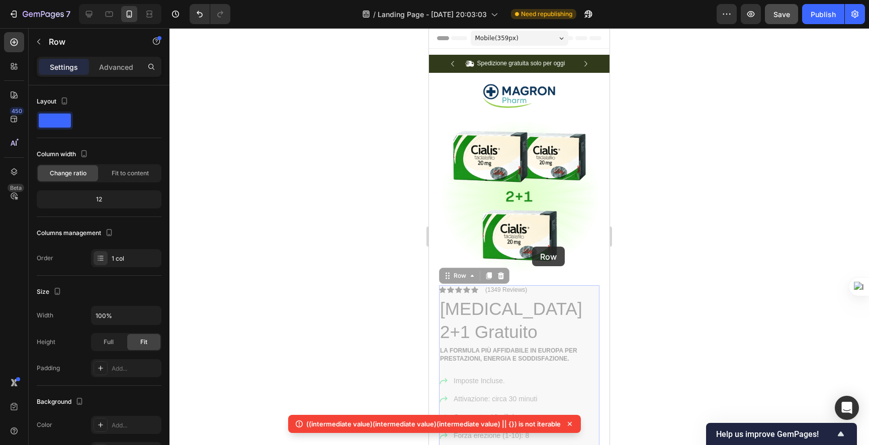
drag, startPoint x: 529, startPoint y: 334, endPoint x: 532, endPoint y: 247, distance: 87.5
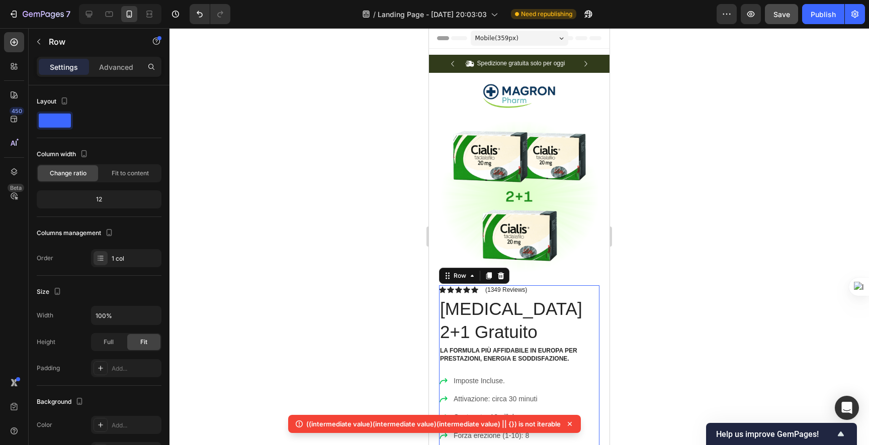
click at [387, 221] on div at bounding box center [518, 236] width 699 height 417
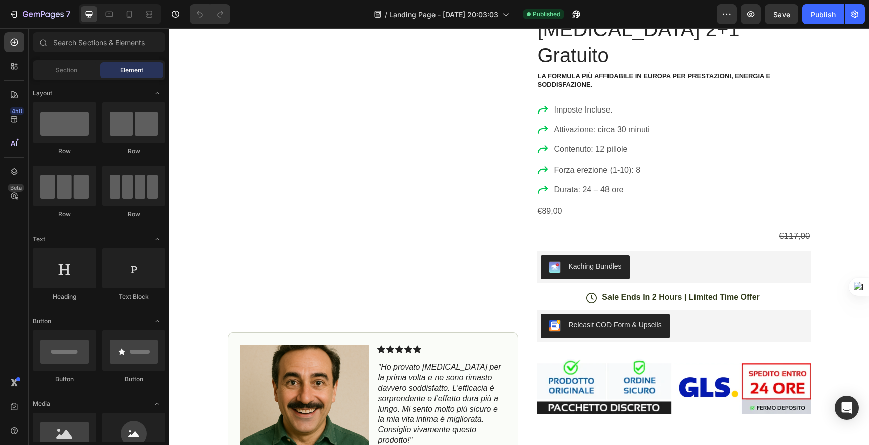
scroll to position [185, 0]
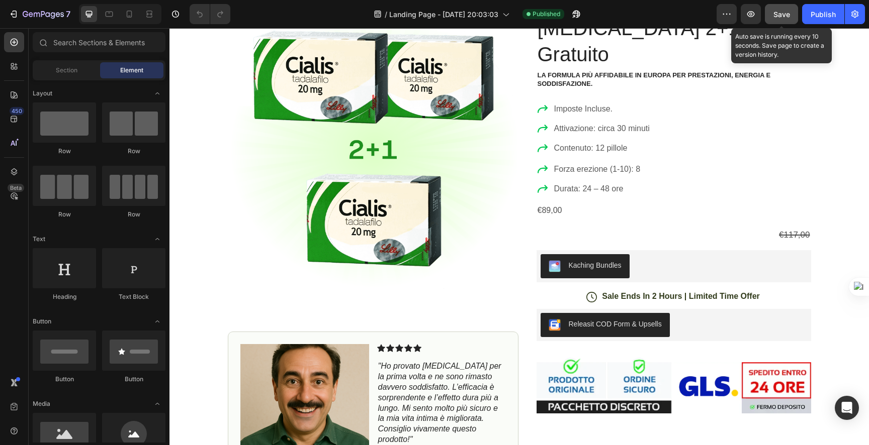
click at [782, 9] on div "Save" at bounding box center [781, 14] width 17 height 11
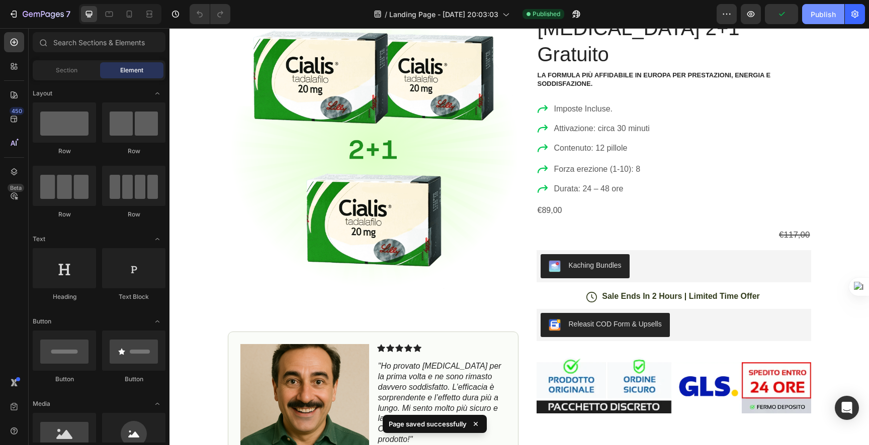
click at [812, 16] on div "Publish" at bounding box center [823, 14] width 25 height 11
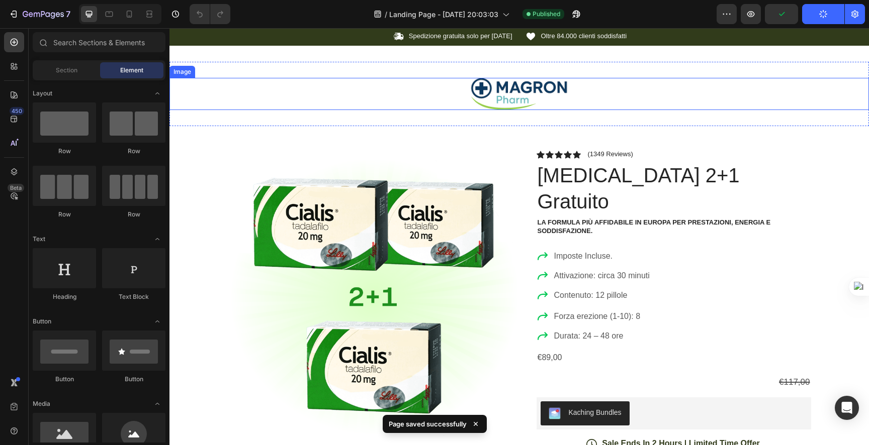
scroll to position [0, 0]
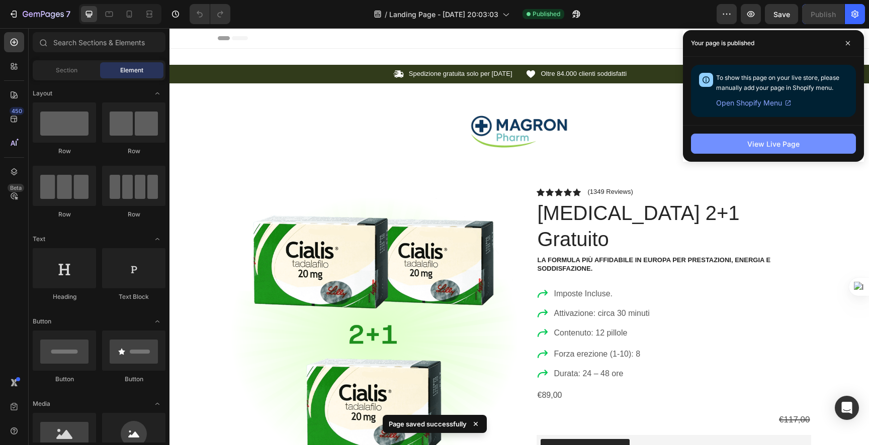
click at [742, 145] on button "View Live Page" at bounding box center [773, 144] width 165 height 20
